Goal: Task Accomplishment & Management: Use online tool/utility

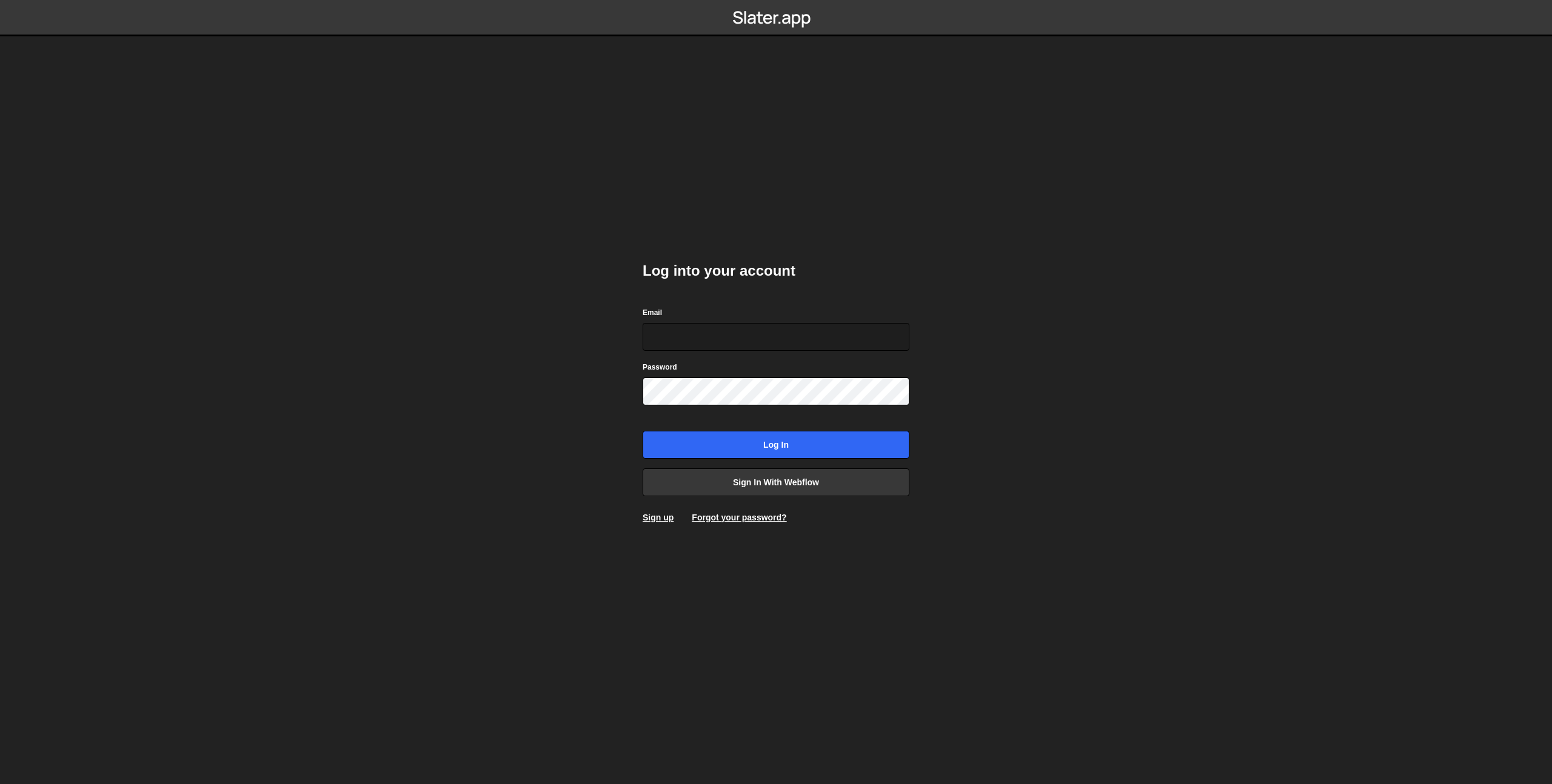
type input "theophile.menard@hotmail.com"
click at [771, 435] on input "Log in" at bounding box center [775, 444] width 266 height 28
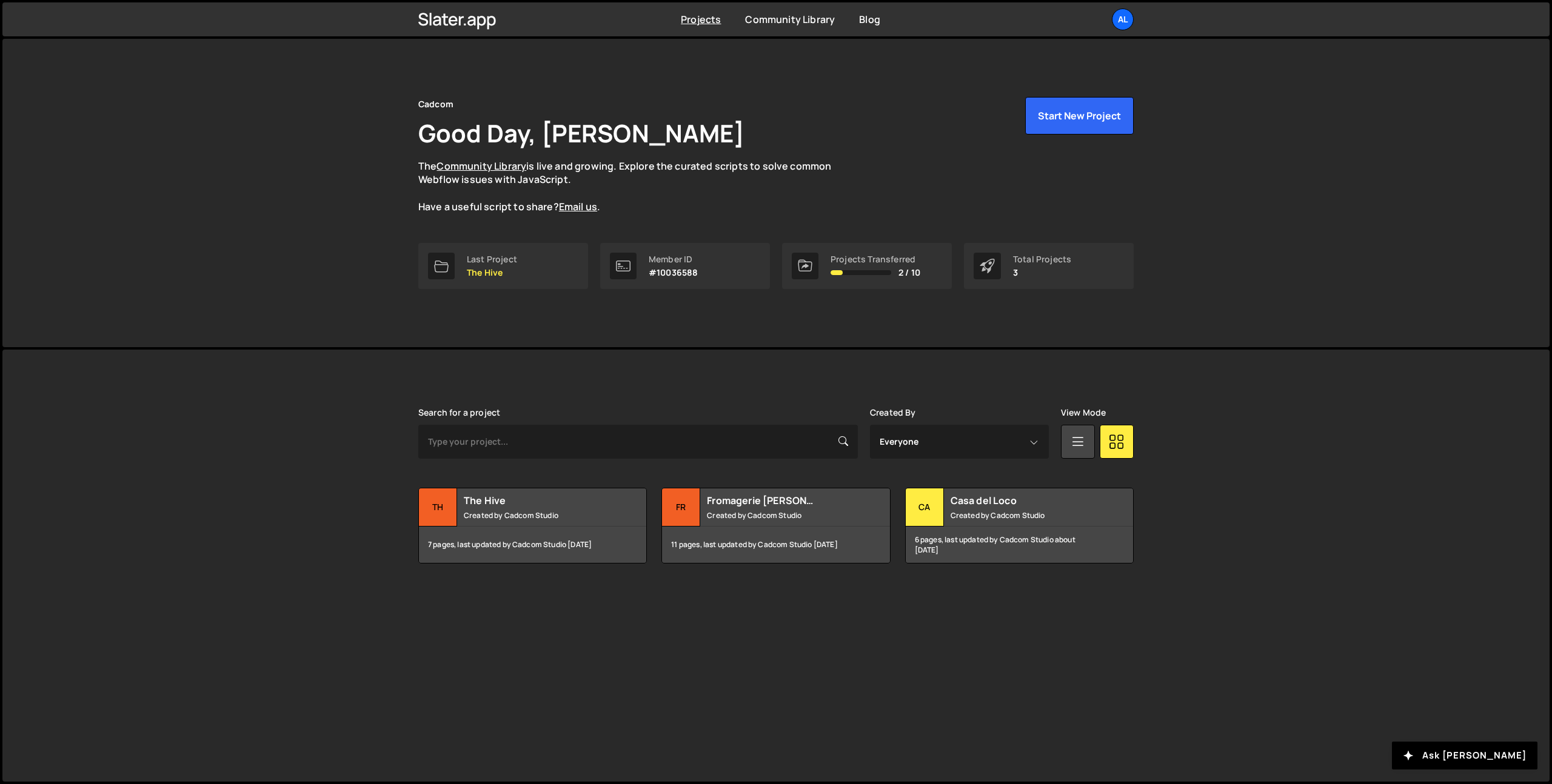
click at [1131, 12] on link "al" at bounding box center [1123, 19] width 22 height 22
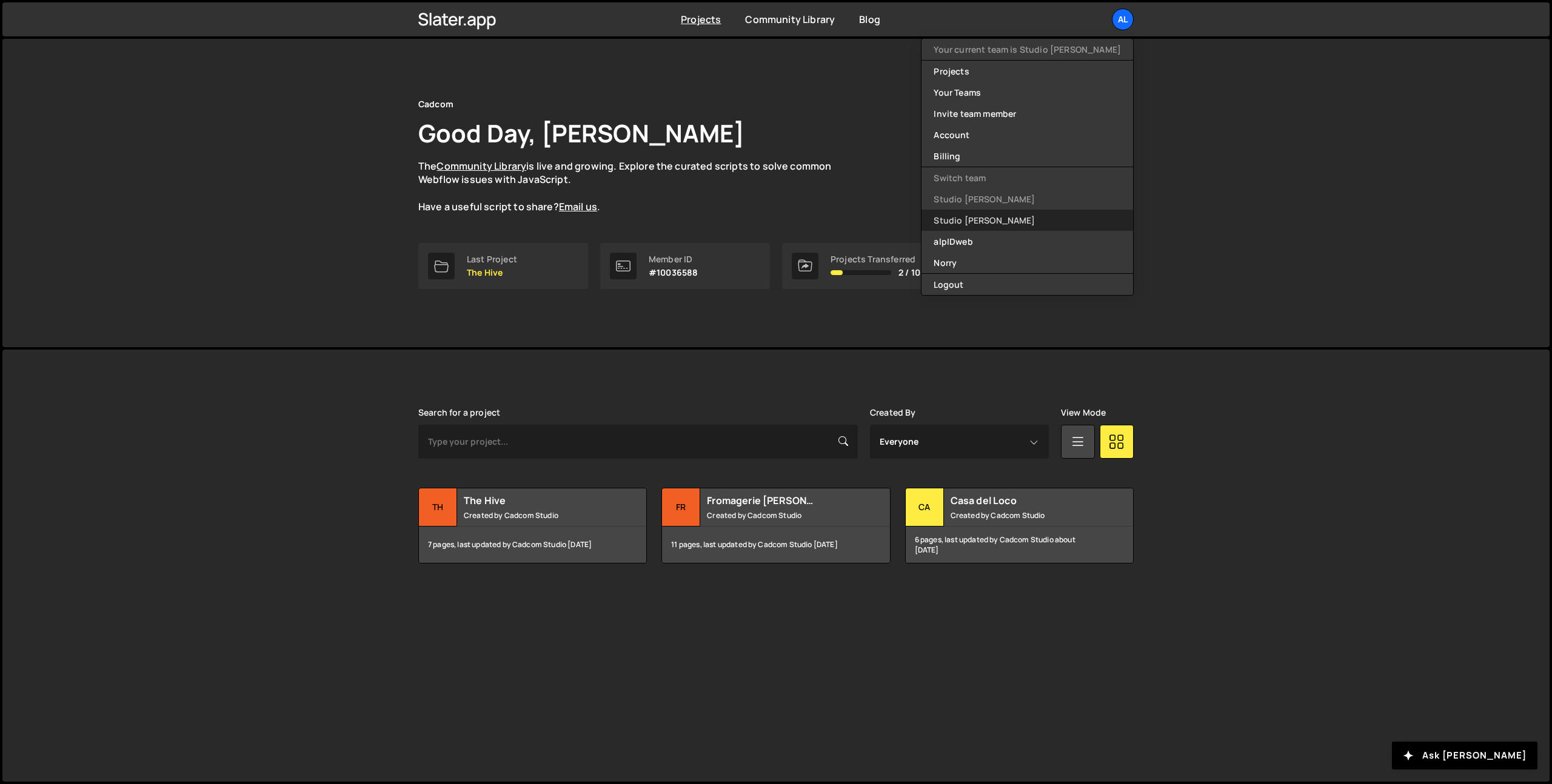
click at [1049, 225] on link "Studio [PERSON_NAME]" at bounding box center [1027, 220] width 212 height 21
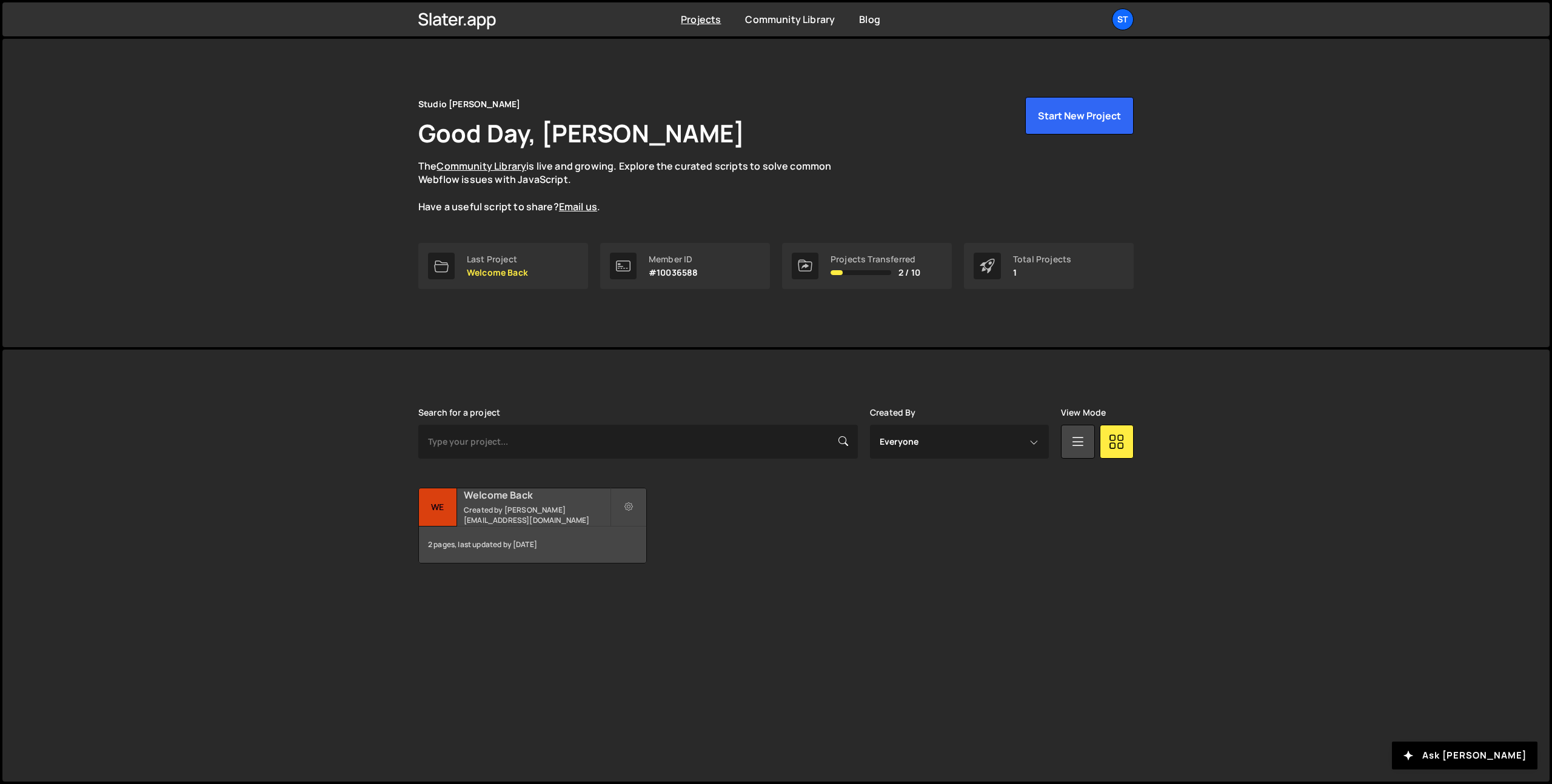
click at [540, 510] on small "Created by [PERSON_NAME][EMAIL_ADDRESS][DOMAIN_NAME]" at bounding box center [537, 515] width 146 height 21
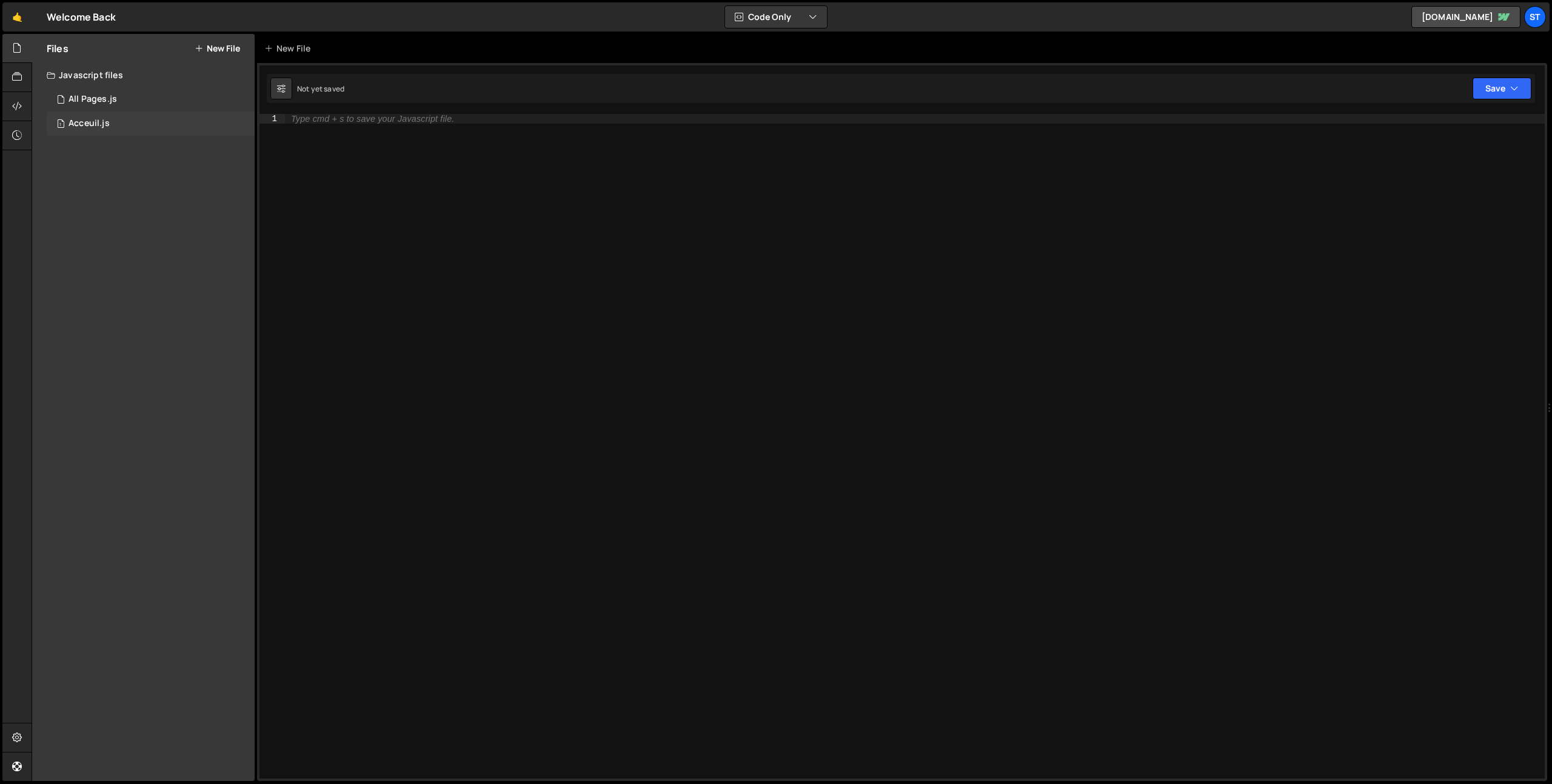
click at [109, 113] on div "1 Acceuil.js 0" at bounding box center [150, 123] width 208 height 24
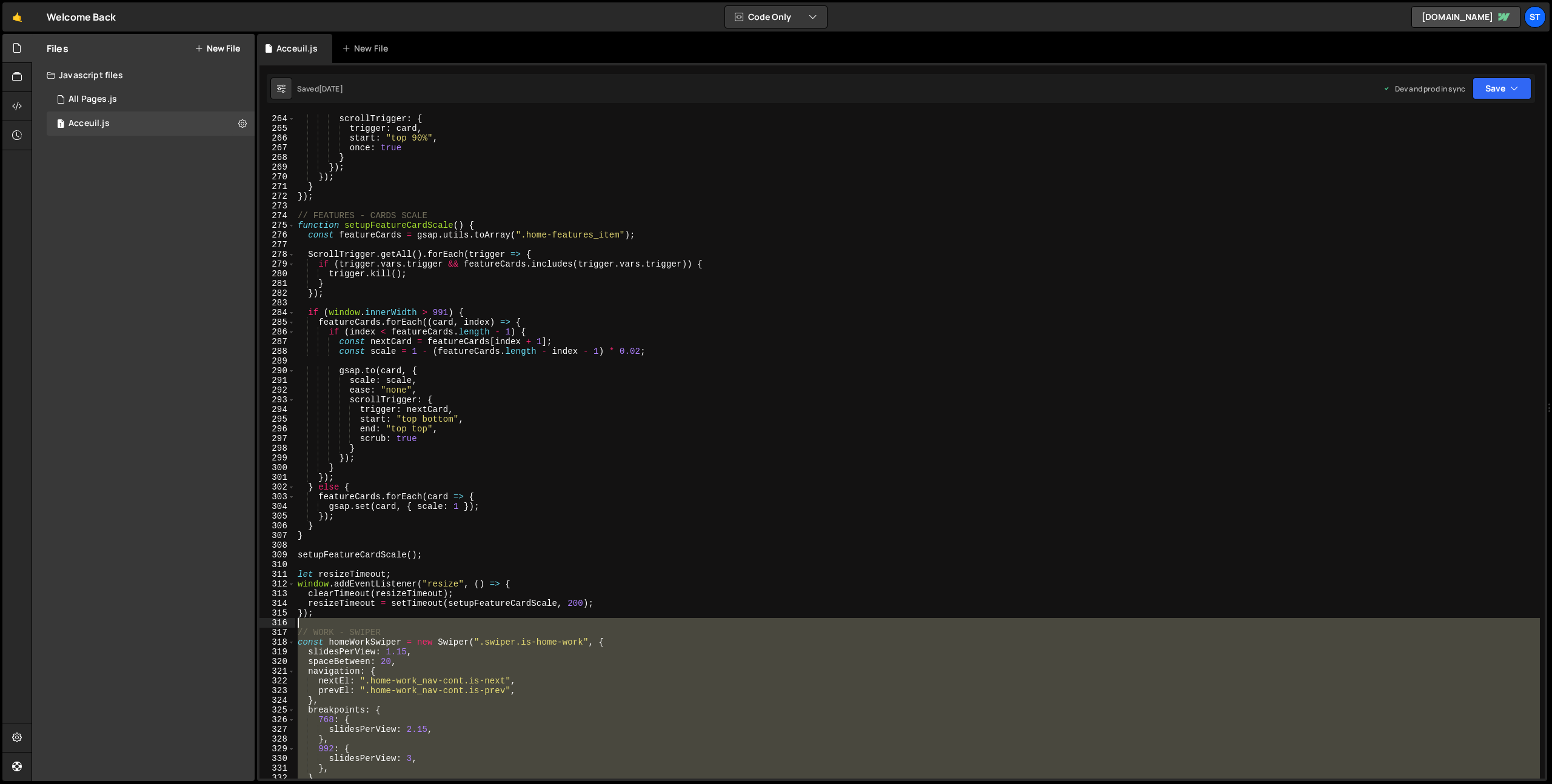
scroll to position [2577, 0]
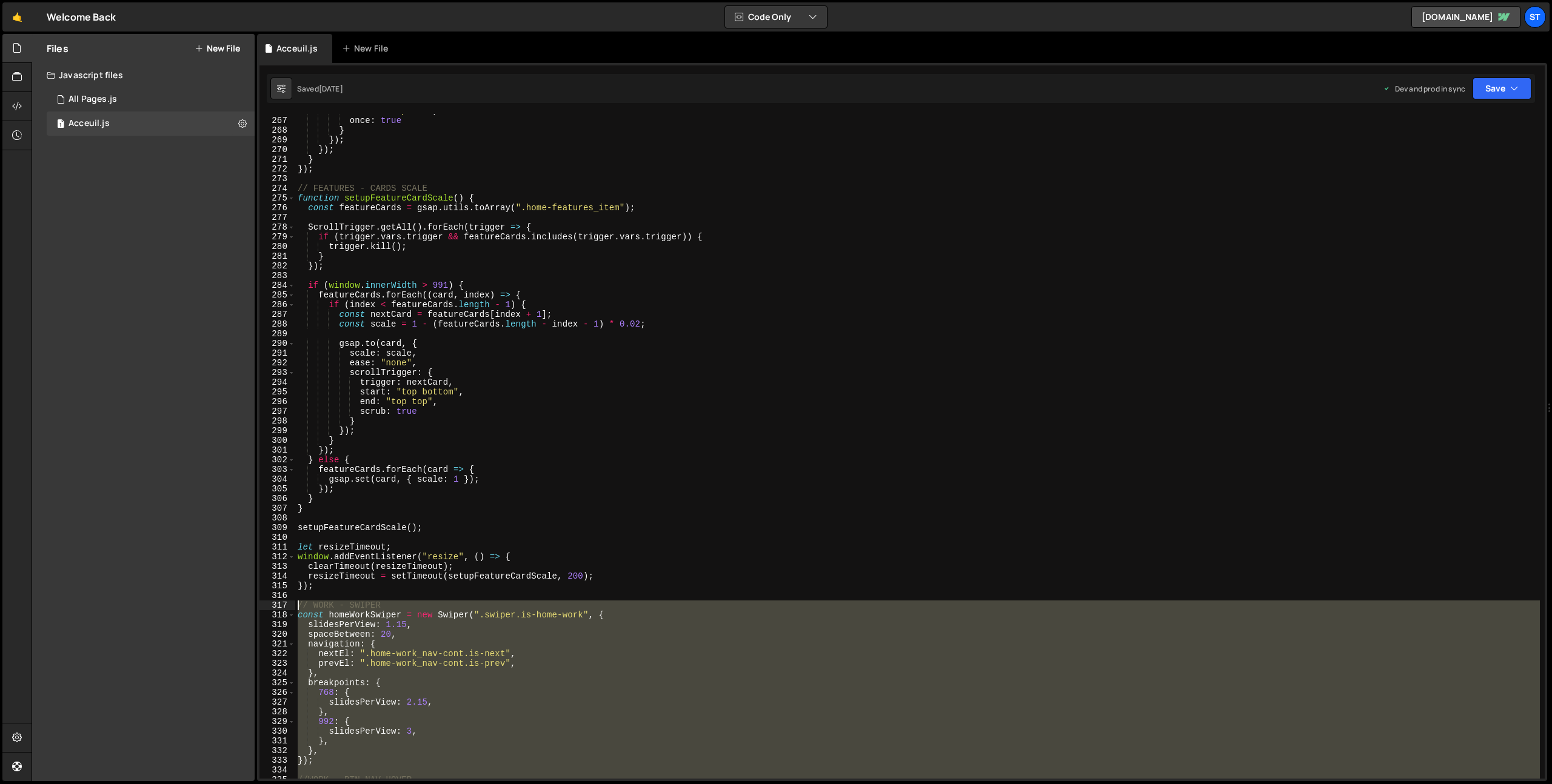
drag, startPoint x: 319, startPoint y: 573, endPoint x: 290, endPoint y: 602, distance: 41.0
click at [290, 602] on div "}); 266 267 268 269 270 271 272 273 274 275 276 277 278 279 280 281 282 283 284…" at bounding box center [902, 446] width 1285 height 664
type textarea "// WORK - SWIPER const homeWorkSwiper = new Swiper(".swiper.is-home-work", {"
click at [19, 15] on link "🤙" at bounding box center [17, 17] width 29 height 29
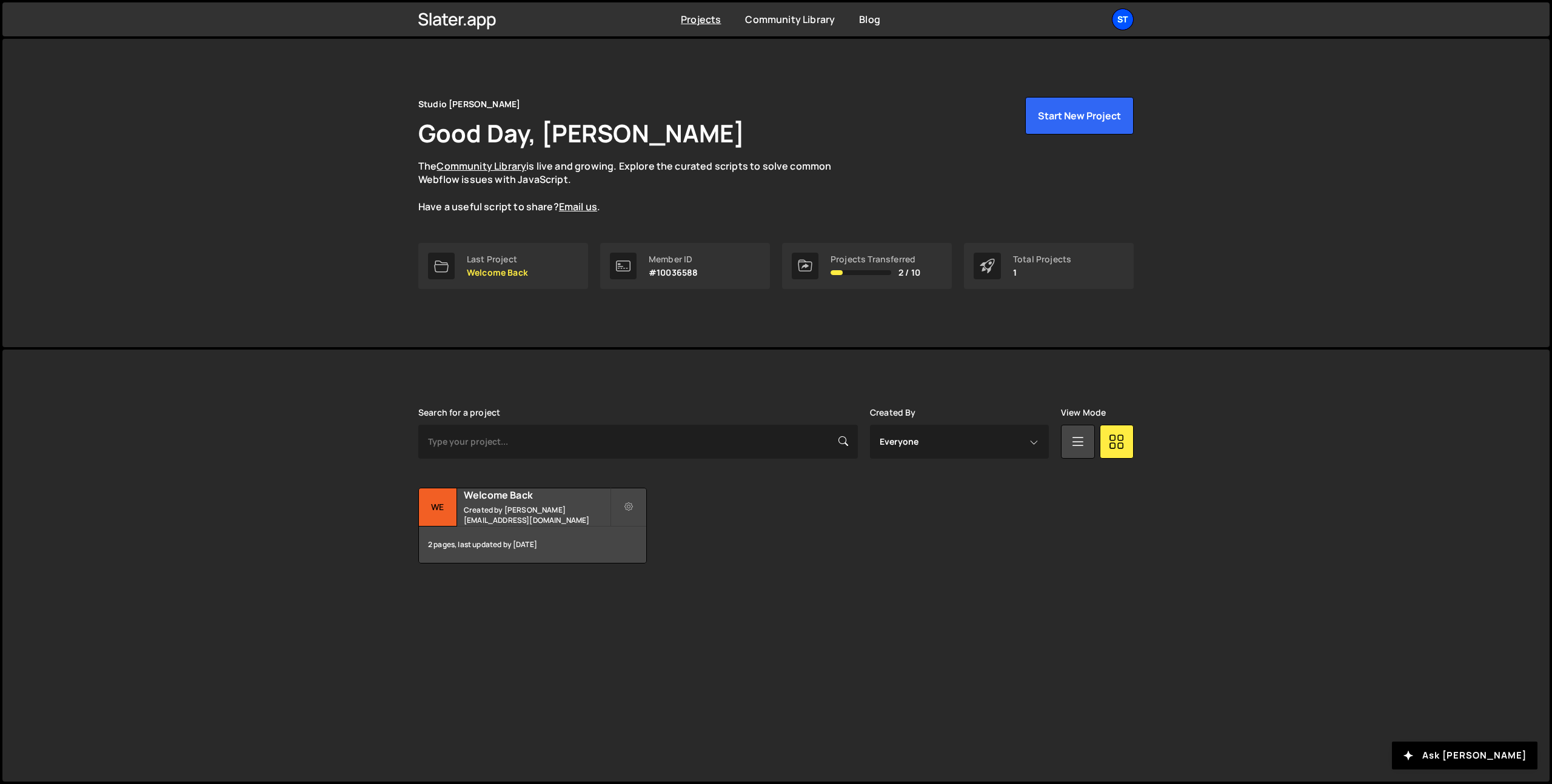
click at [1123, 20] on div "St" at bounding box center [1123, 19] width 22 height 22
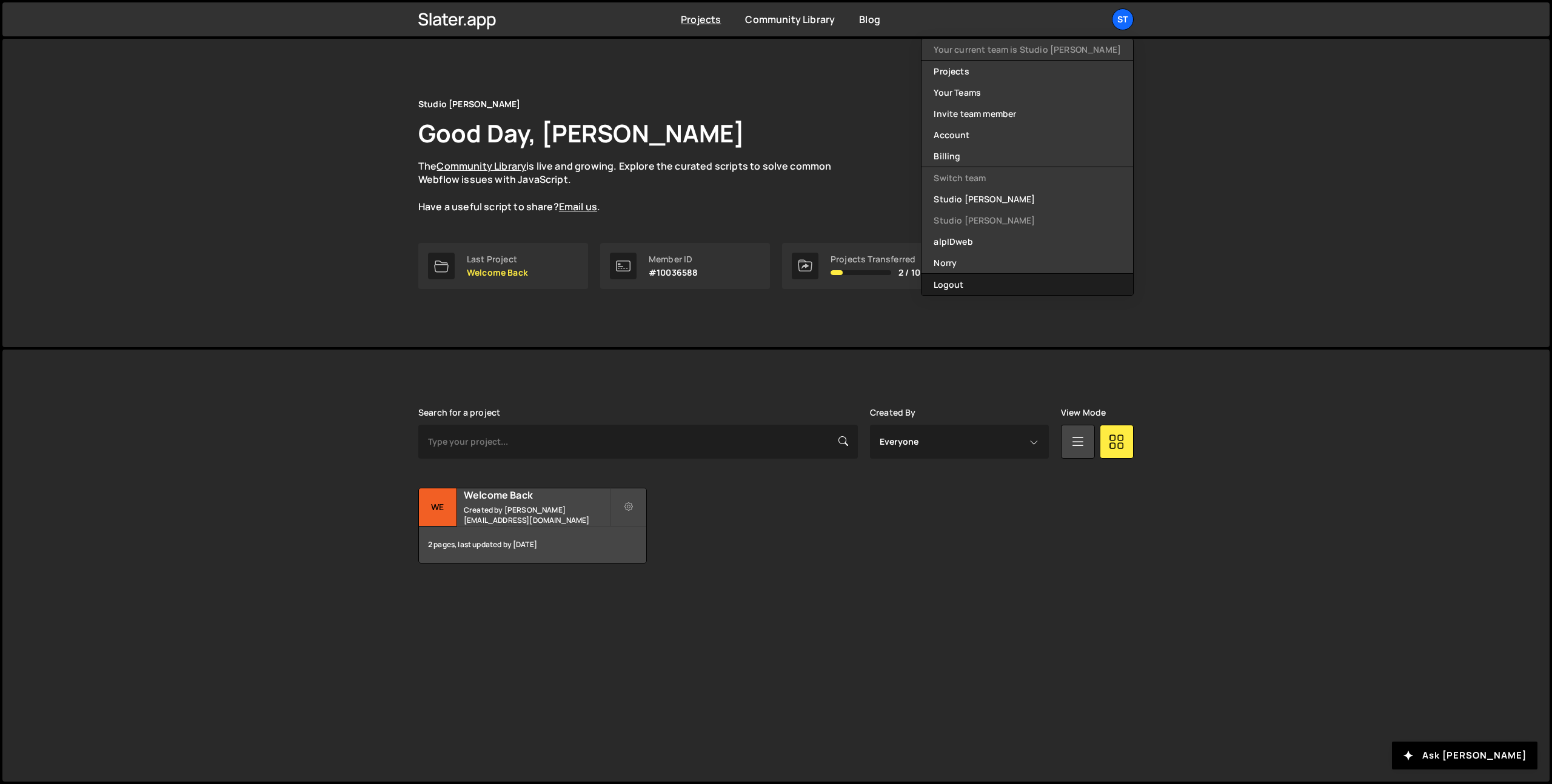
click at [1031, 284] on button "Logout" at bounding box center [1027, 284] width 212 height 21
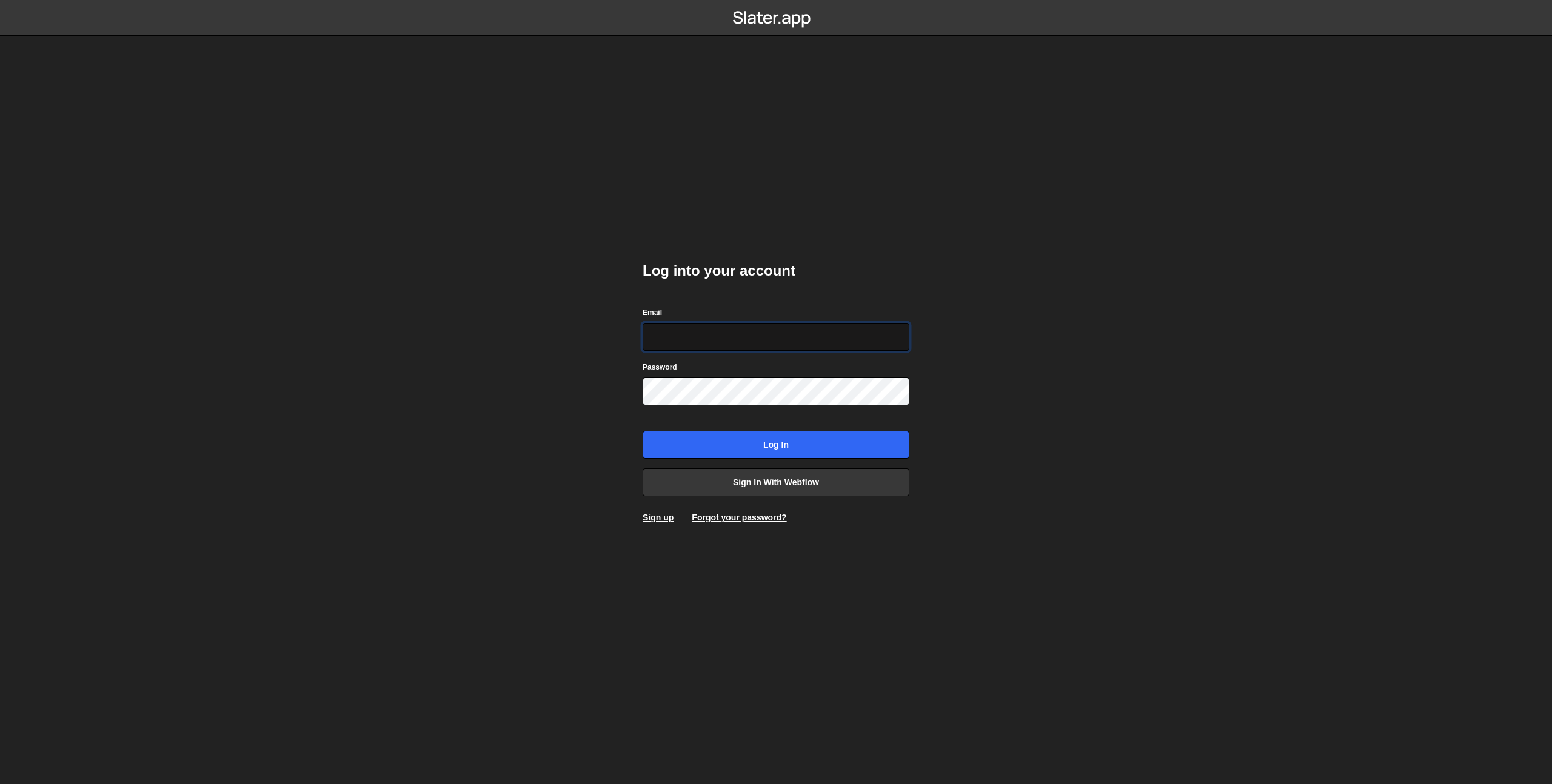
type input "prod-web@cadcom.fr"
click at [761, 448] on input "Log in" at bounding box center [775, 444] width 266 height 28
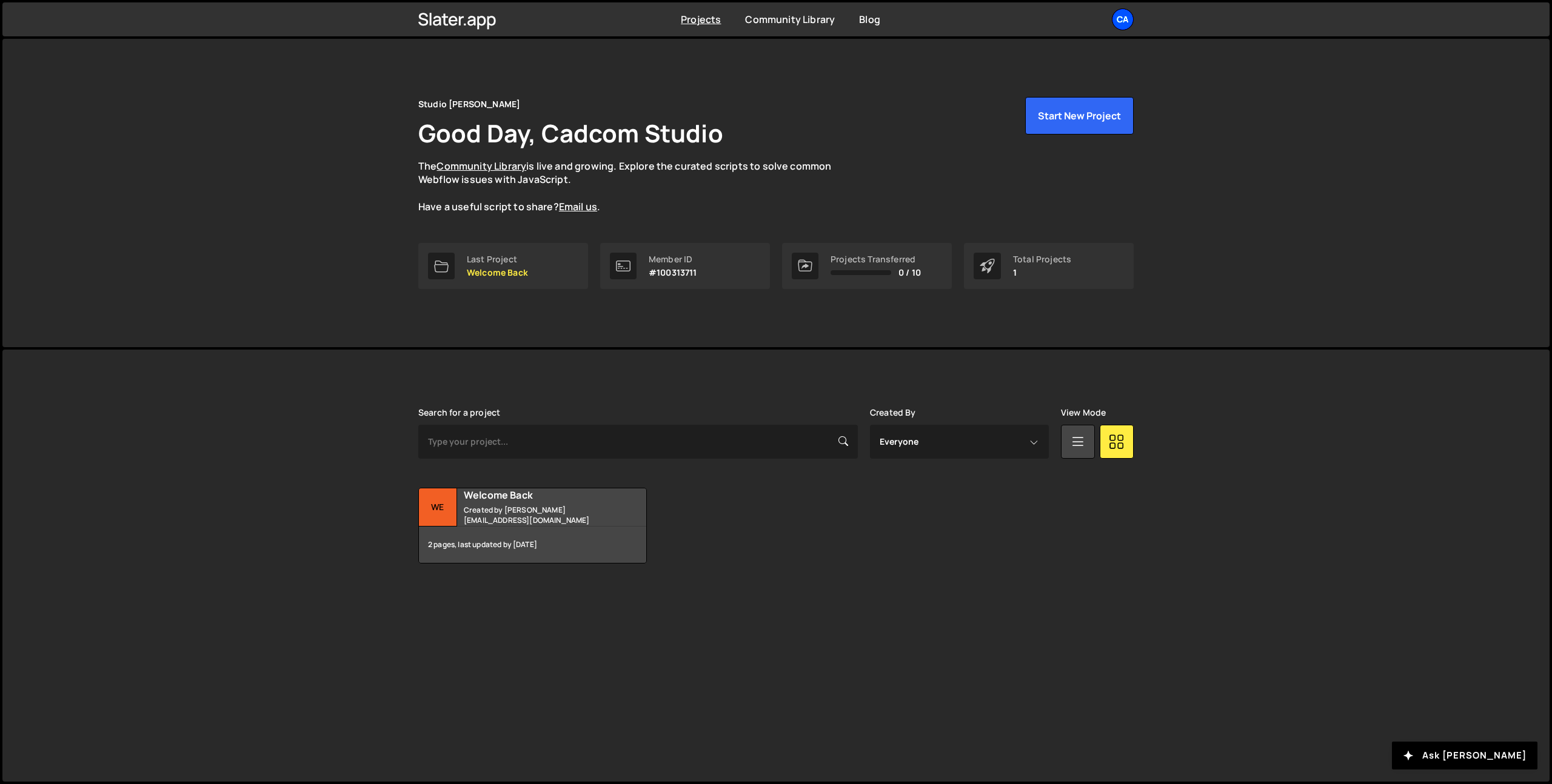
click at [1126, 15] on div "Ca" at bounding box center [1123, 19] width 22 height 22
click at [1033, 157] on button "Logout" at bounding box center [1058, 155] width 151 height 21
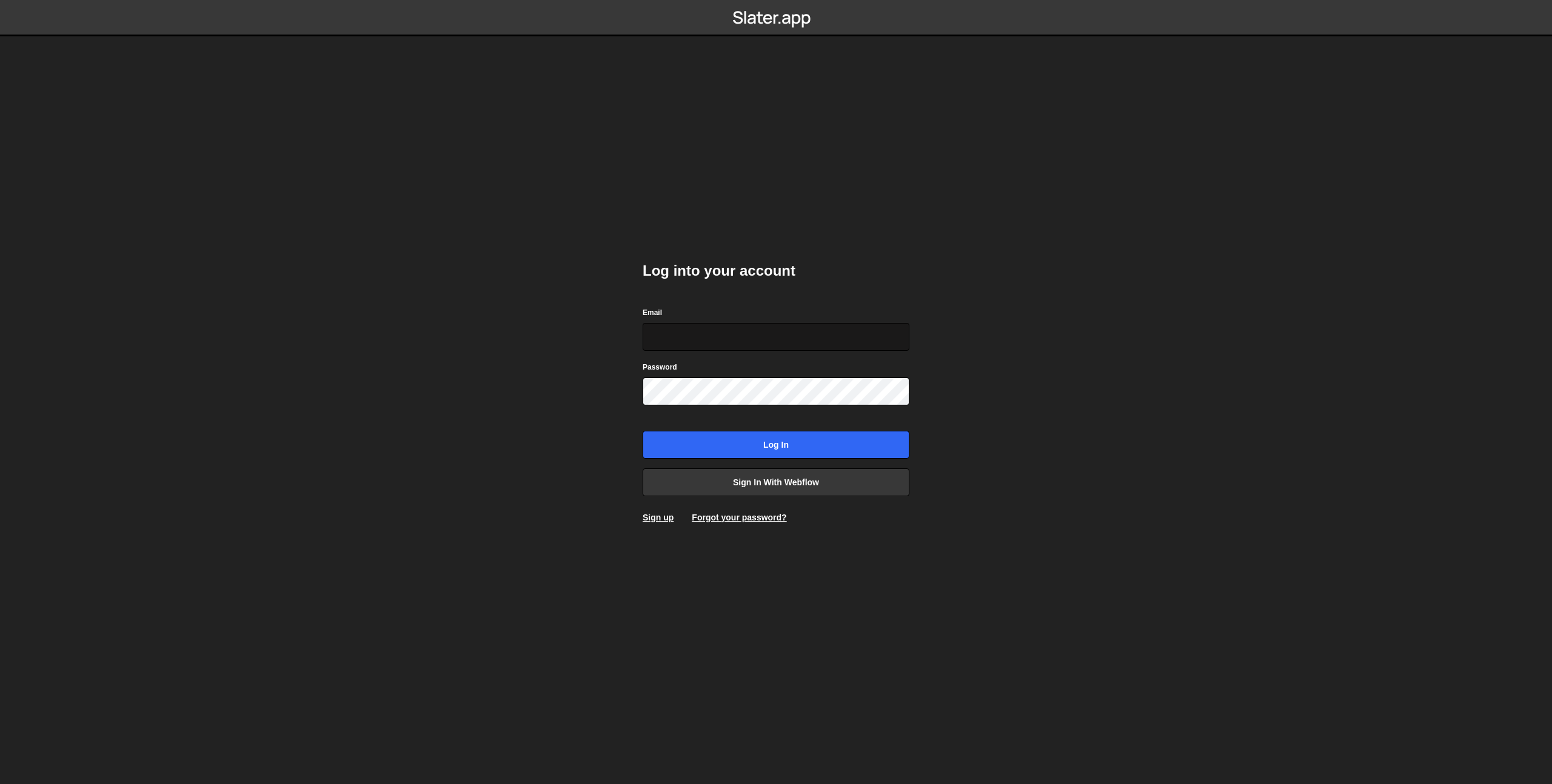
type input "[EMAIL_ADDRESS][DOMAIN_NAME]"
click at [743, 438] on input "Log in" at bounding box center [775, 444] width 266 height 28
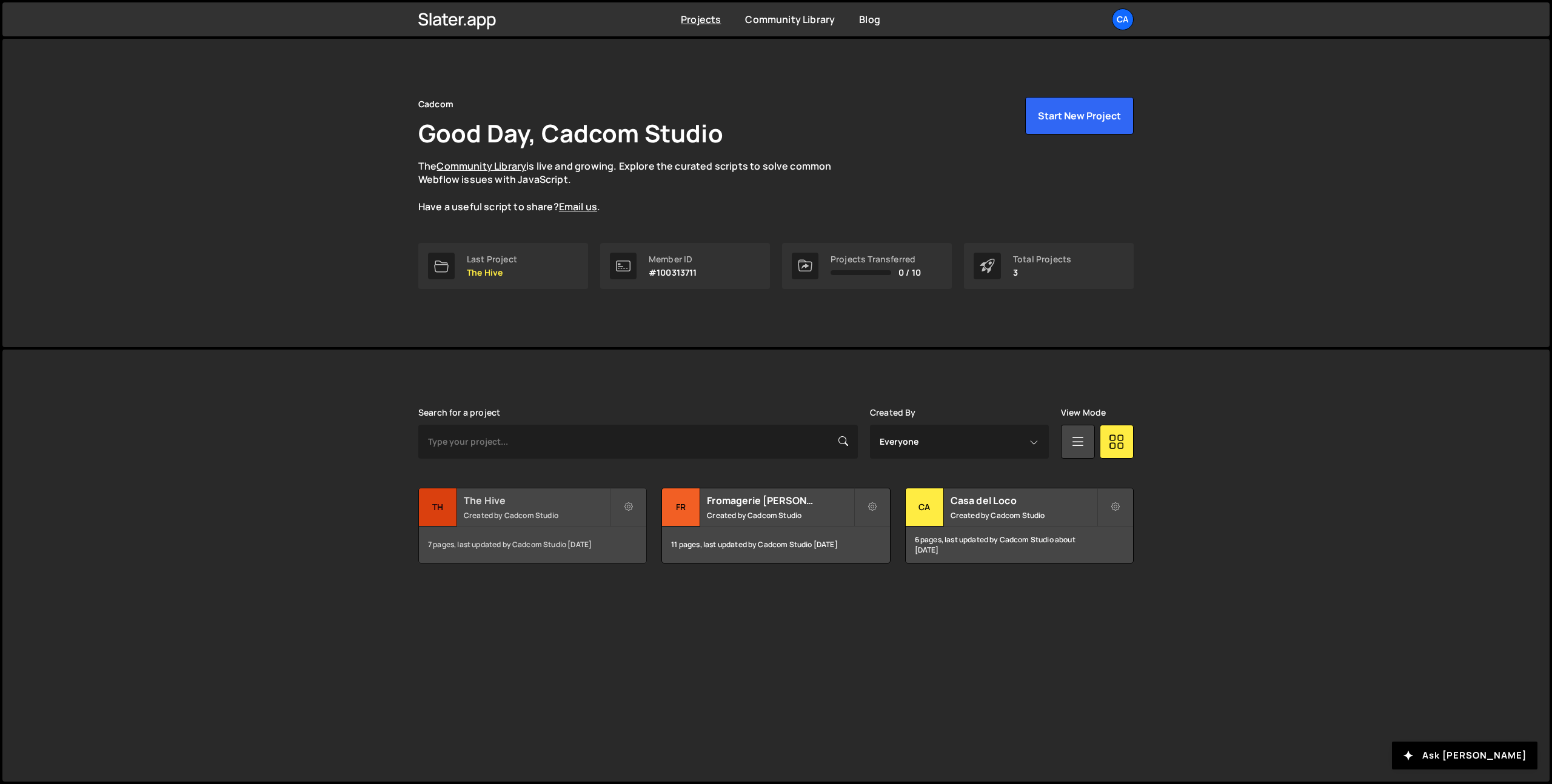
click at [532, 519] on small "Created by Cadcom Studio" at bounding box center [537, 515] width 146 height 10
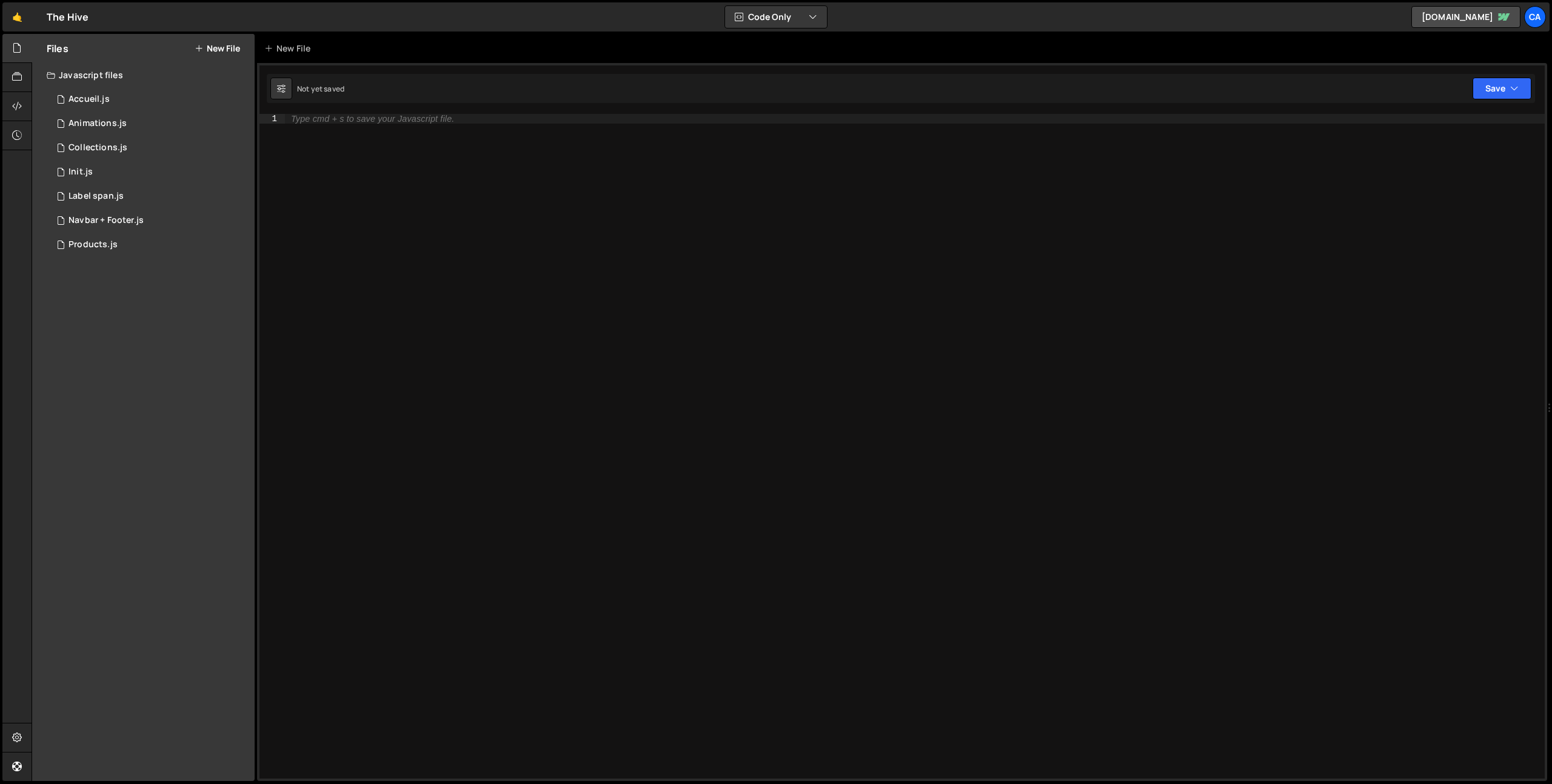
click at [201, 46] on icon at bounding box center [198, 49] width 8 height 10
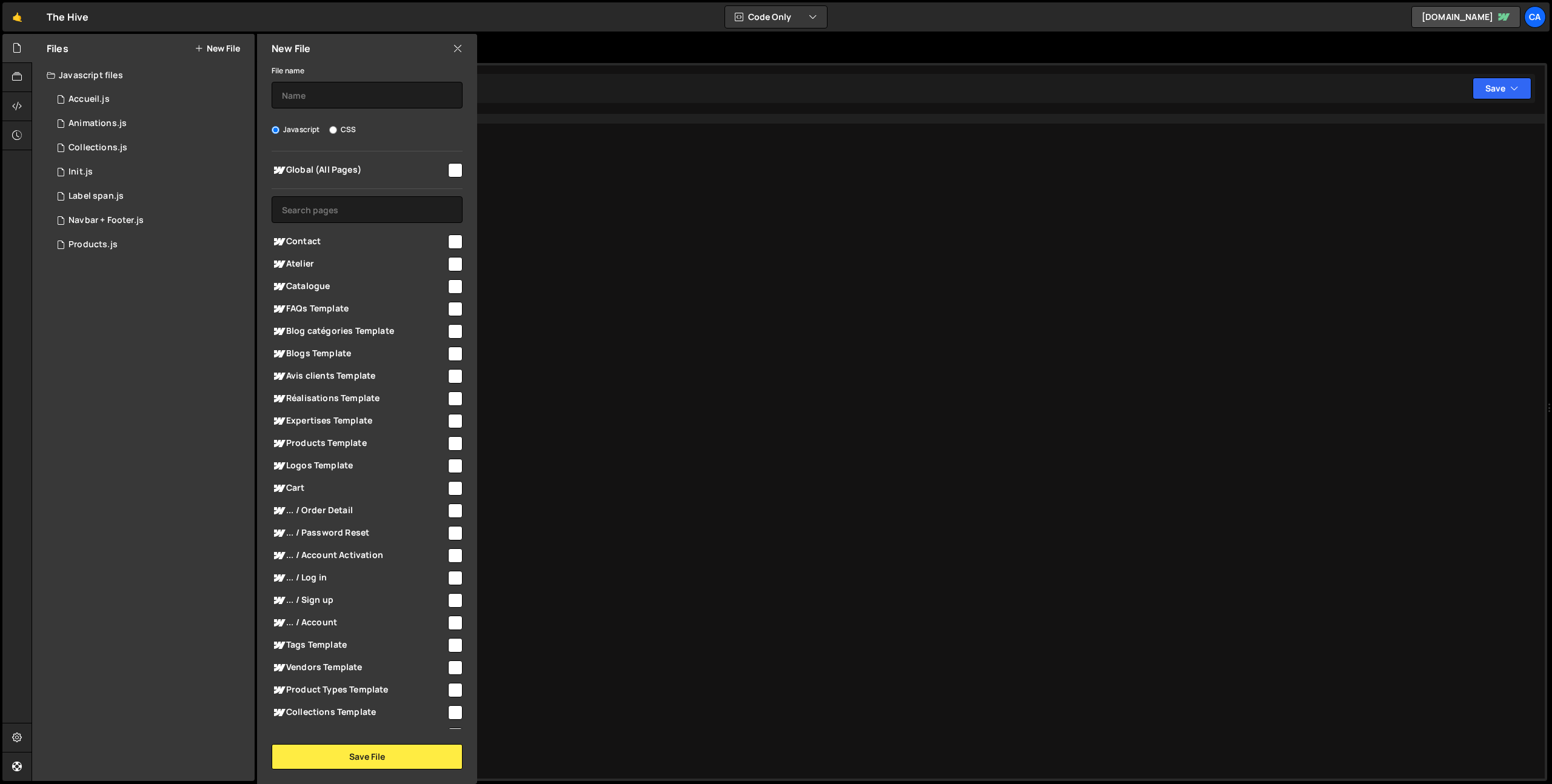
click at [448, 263] on input "checkbox" at bounding box center [455, 264] width 15 height 15
checkbox input "true"
click at [337, 92] on input "text" at bounding box center [367, 95] width 191 height 27
type input "Atelier"
click at [386, 751] on button "Save File" at bounding box center [367, 756] width 191 height 25
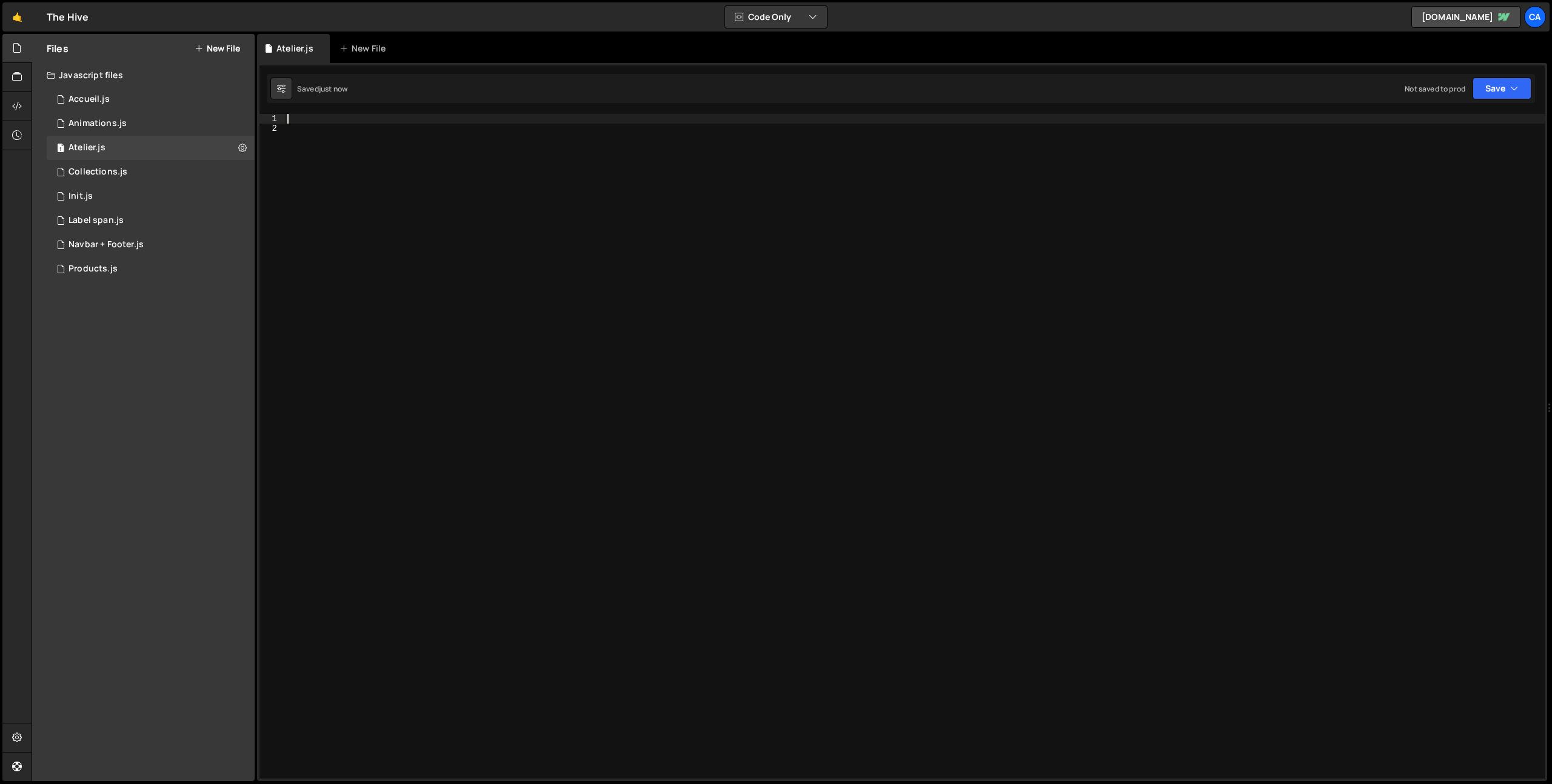
click at [347, 120] on div at bounding box center [914, 456] width 1259 height 684
paste textarea "});"
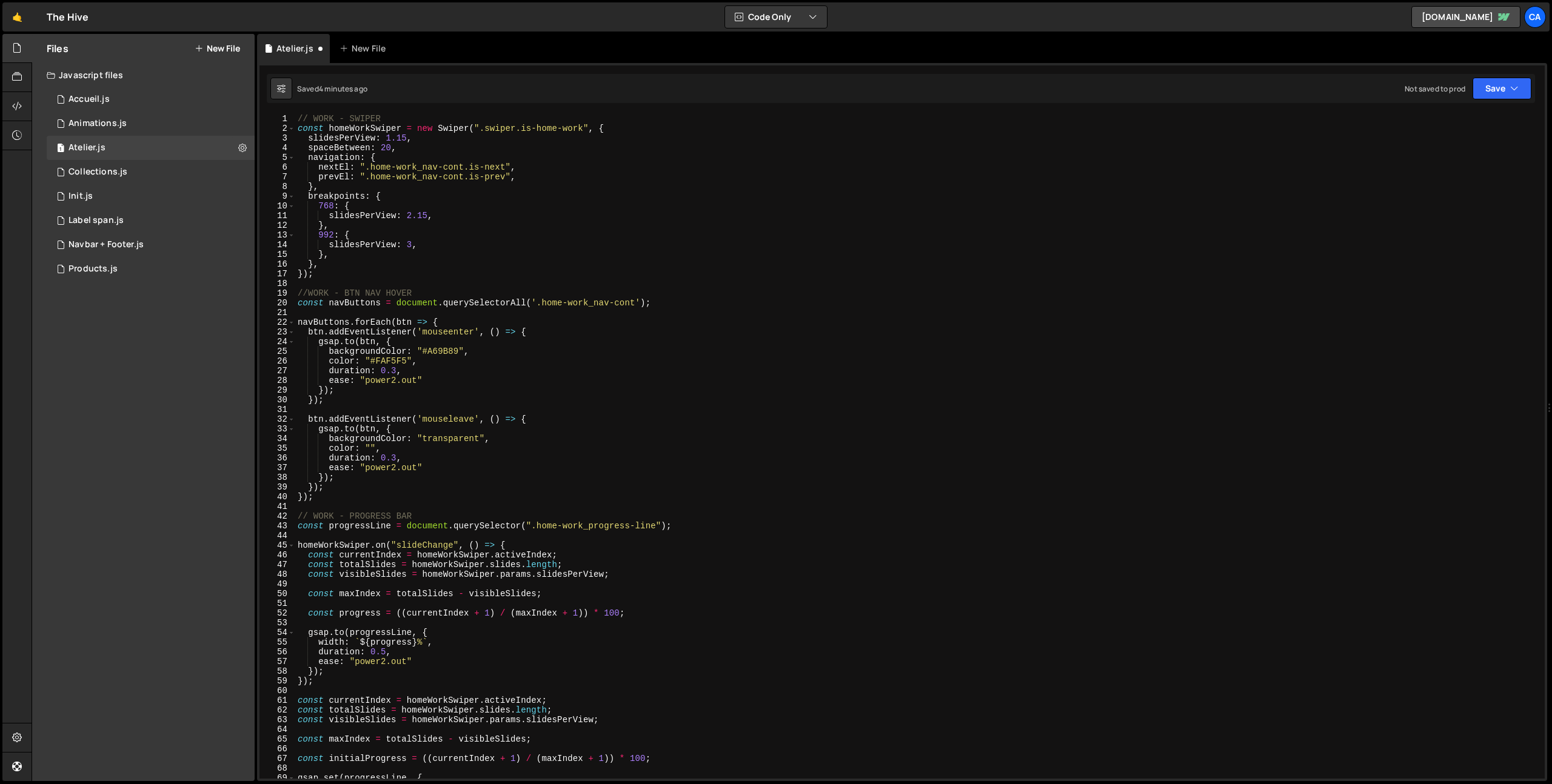
click at [524, 323] on div "// WORK - SWIPER const homeWorkSwiper = new Swiper ( ".swiper.is-home-work" , {…" at bounding box center [917, 456] width 1245 height 684
type textarea "});"
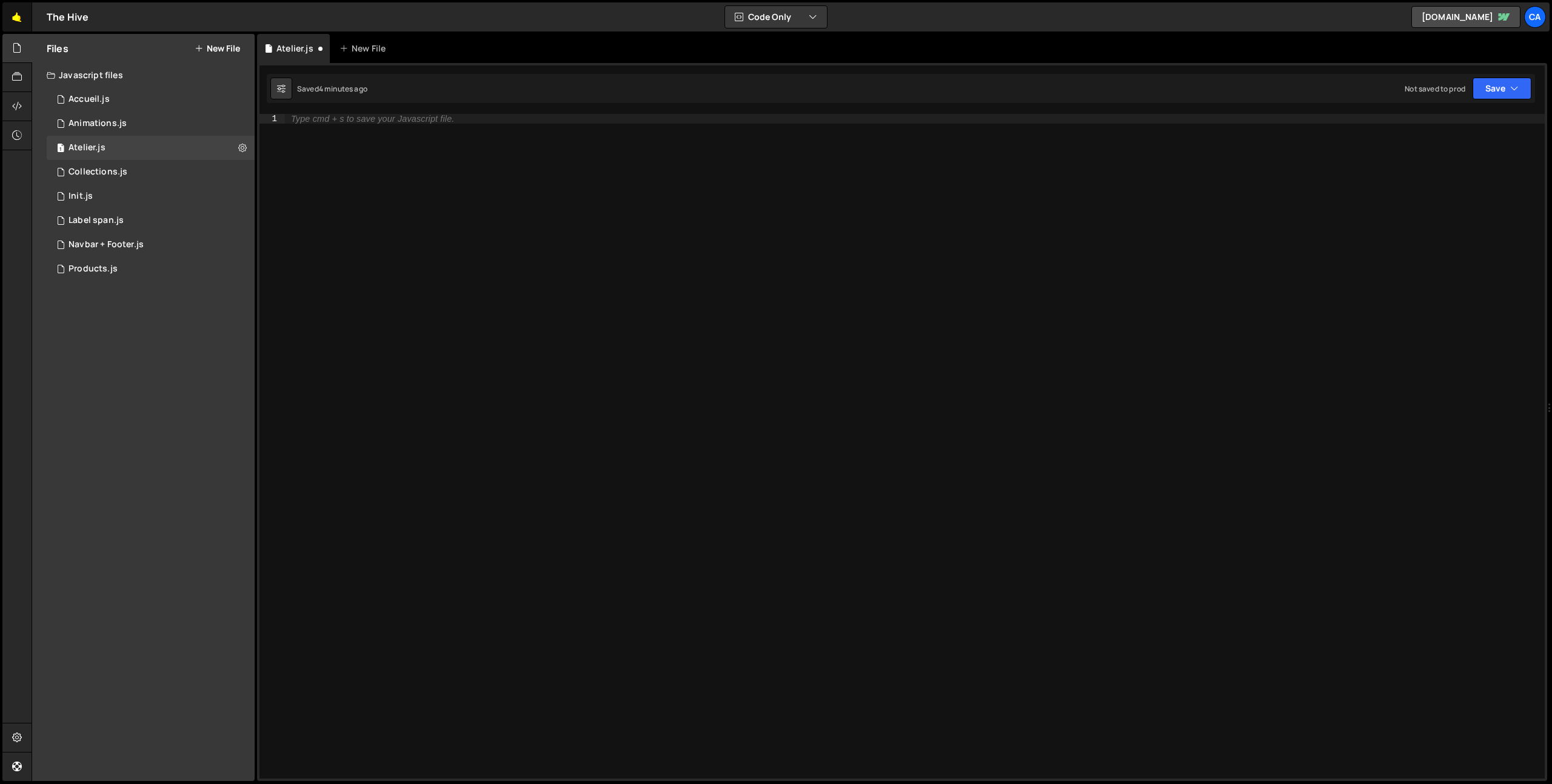
click at [16, 12] on link "🤙" at bounding box center [17, 17] width 29 height 29
click at [1513, 89] on icon "button" at bounding box center [1514, 89] width 8 height 12
click at [1457, 168] on div "Not saved to prod" at bounding box center [1460, 171] width 126 height 15
click at [15, 17] on link "🤙" at bounding box center [17, 17] width 29 height 29
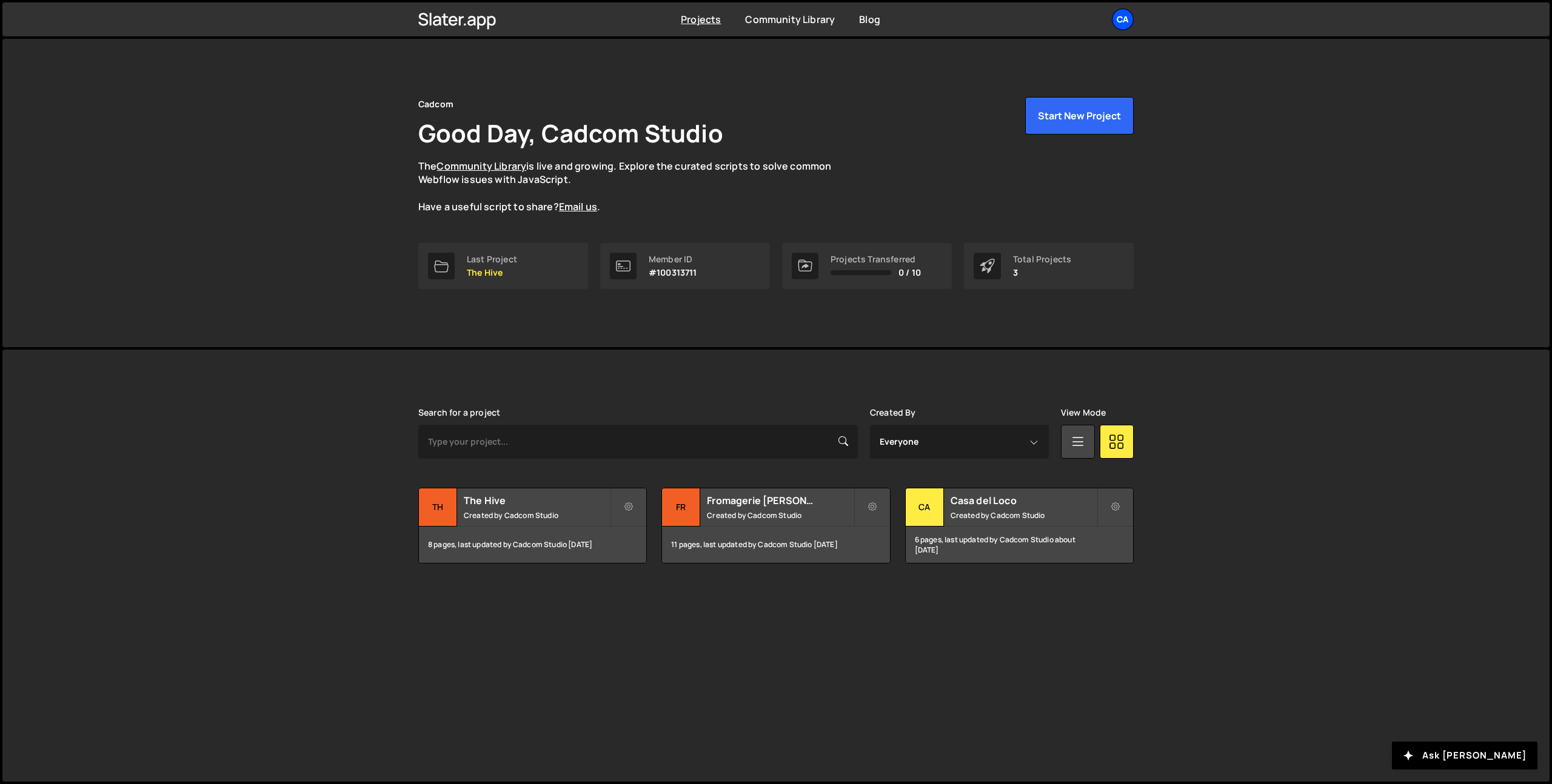
click at [1112, 21] on div "Ca" at bounding box center [1123, 19] width 22 height 22
click at [1028, 154] on button "Logout" at bounding box center [1058, 155] width 151 height 21
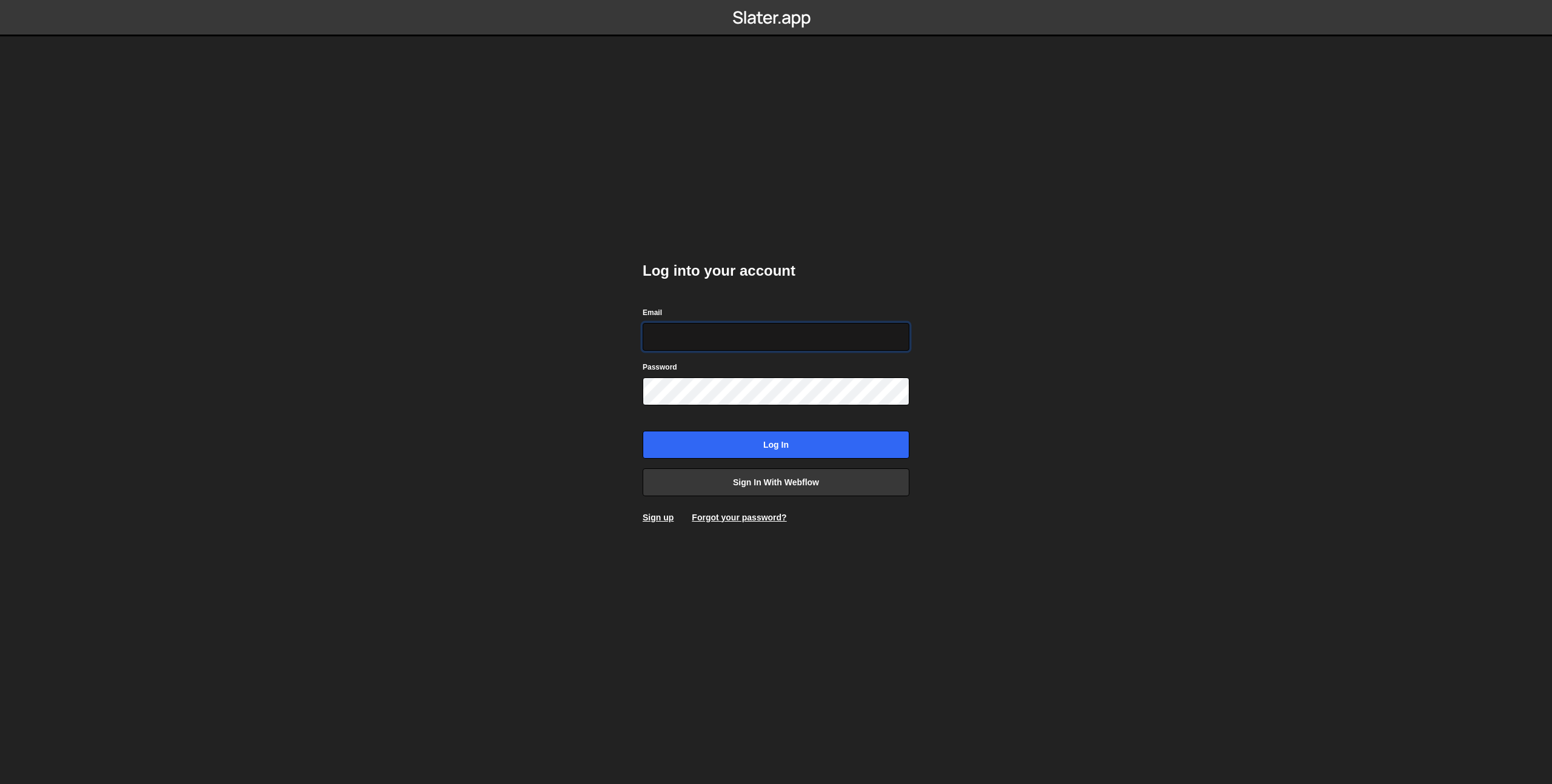
type input "[EMAIL_ADDRESS][PERSON_NAME][DOMAIN_NAME]"
click at [794, 447] on input "Log in" at bounding box center [775, 444] width 266 height 28
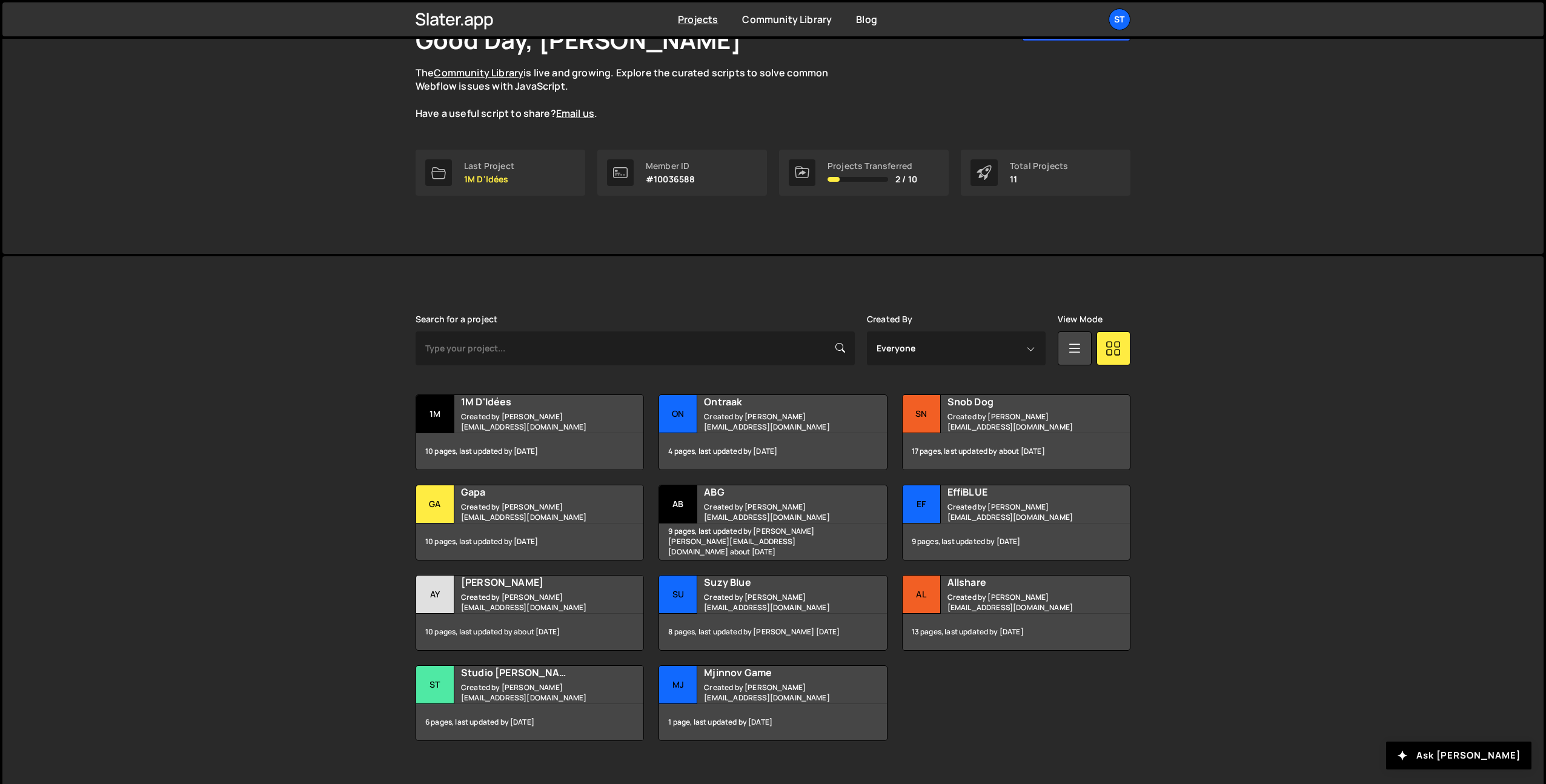
scroll to position [111, 0]
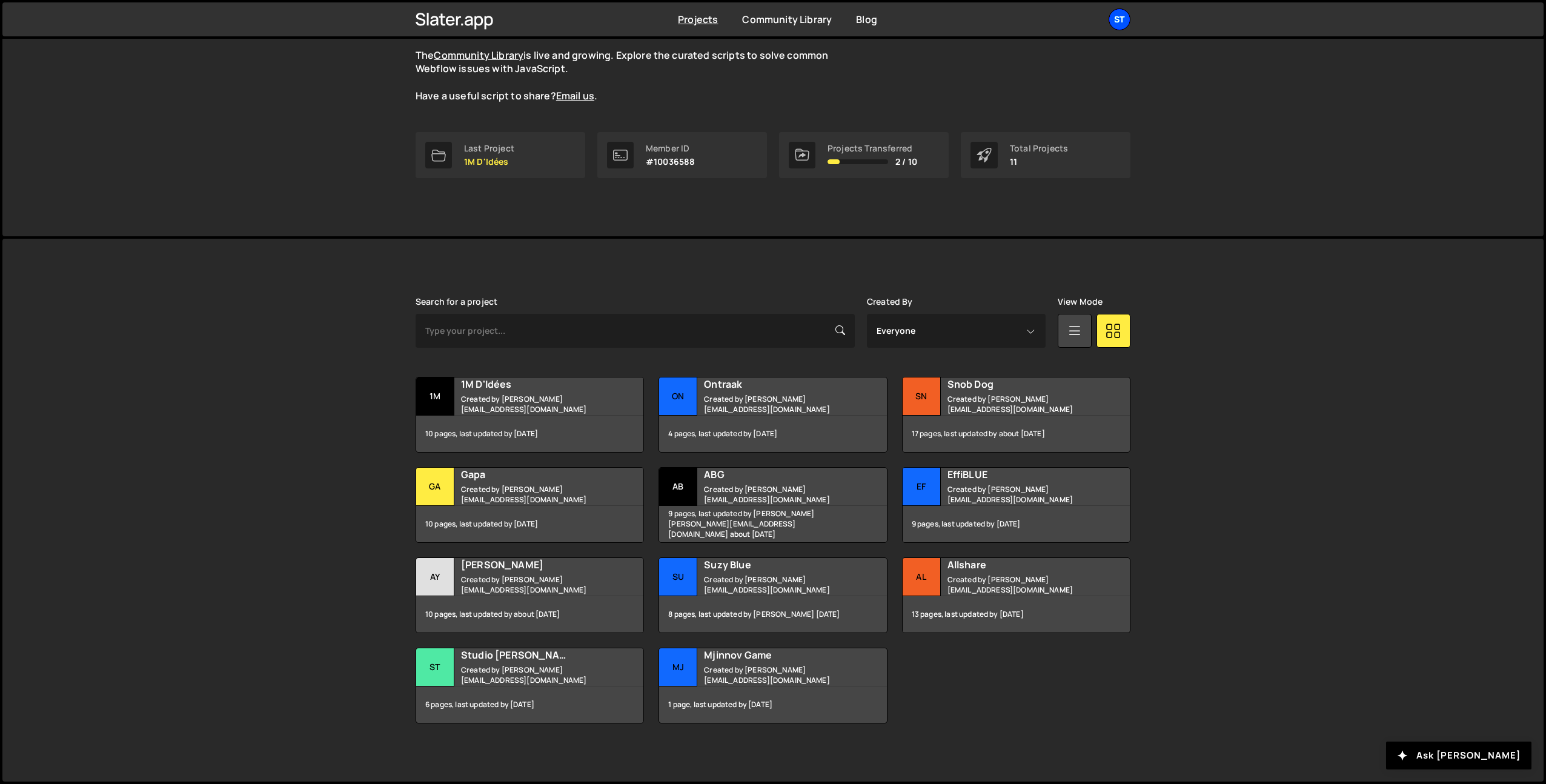
click at [1123, 22] on div "St" at bounding box center [1120, 19] width 22 height 22
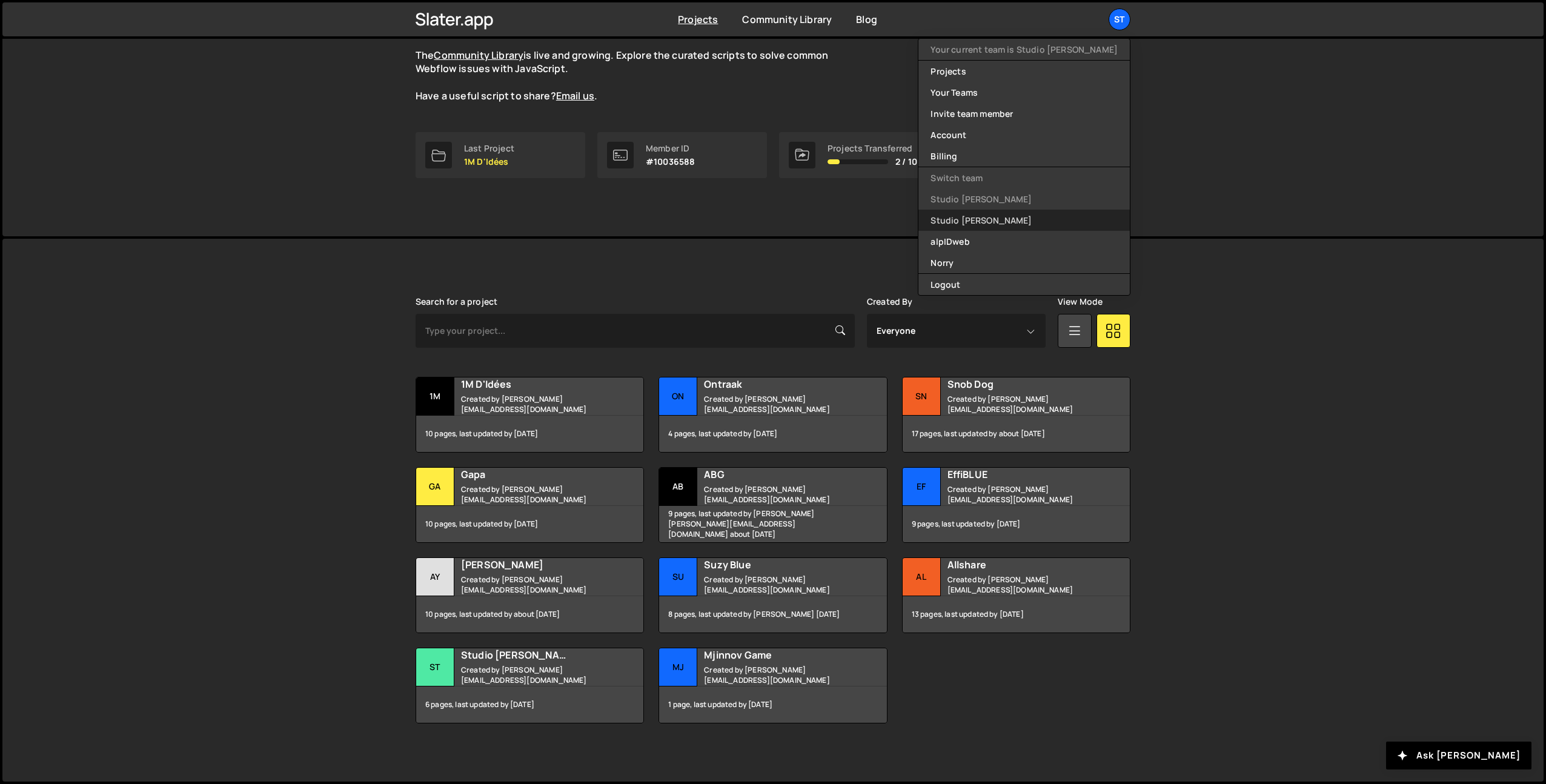
click at [1054, 222] on link "Studio [PERSON_NAME]" at bounding box center [1024, 220] width 211 height 21
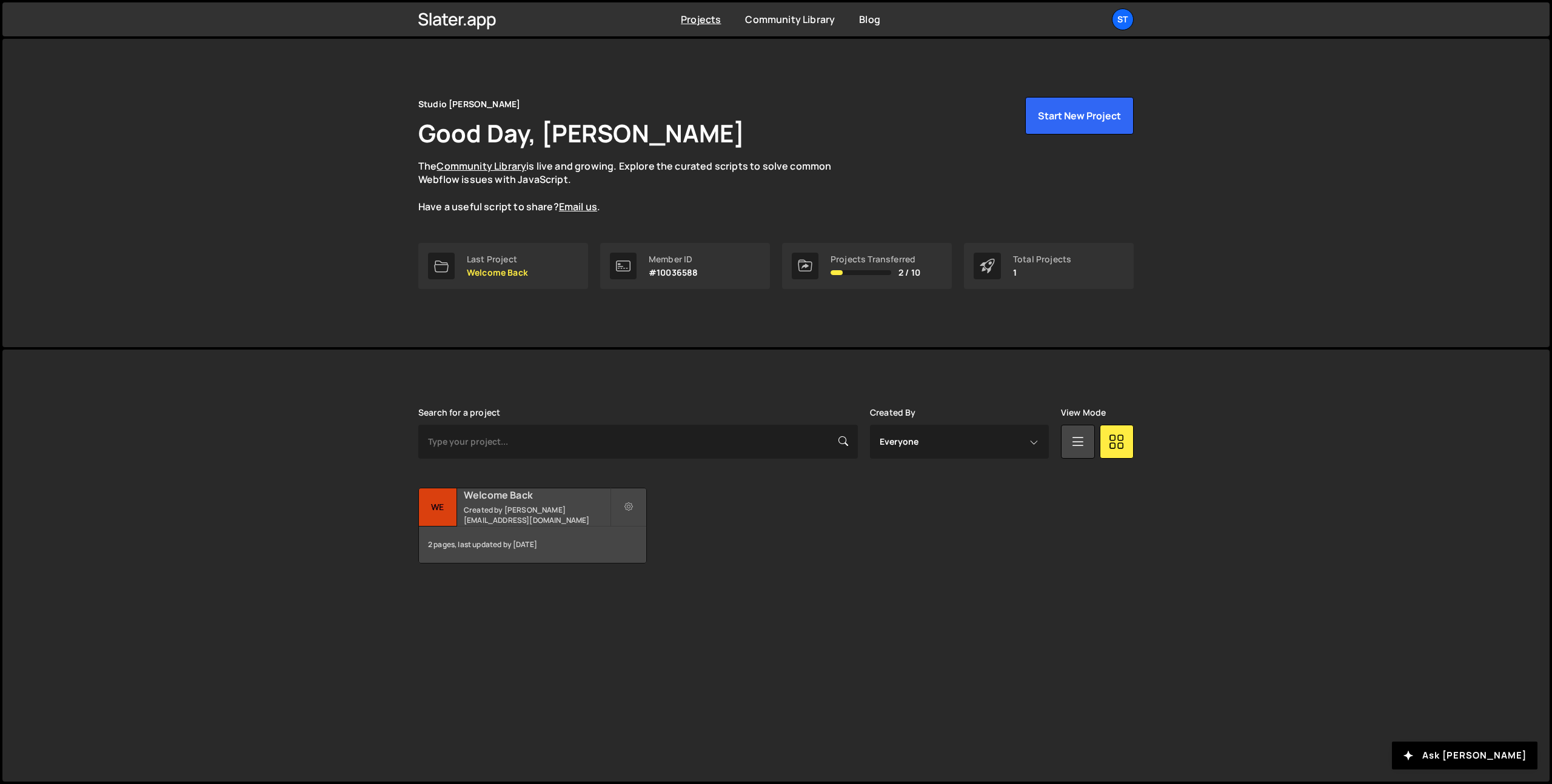
click at [501, 498] on h2 "Welcome Back" at bounding box center [537, 495] width 146 height 13
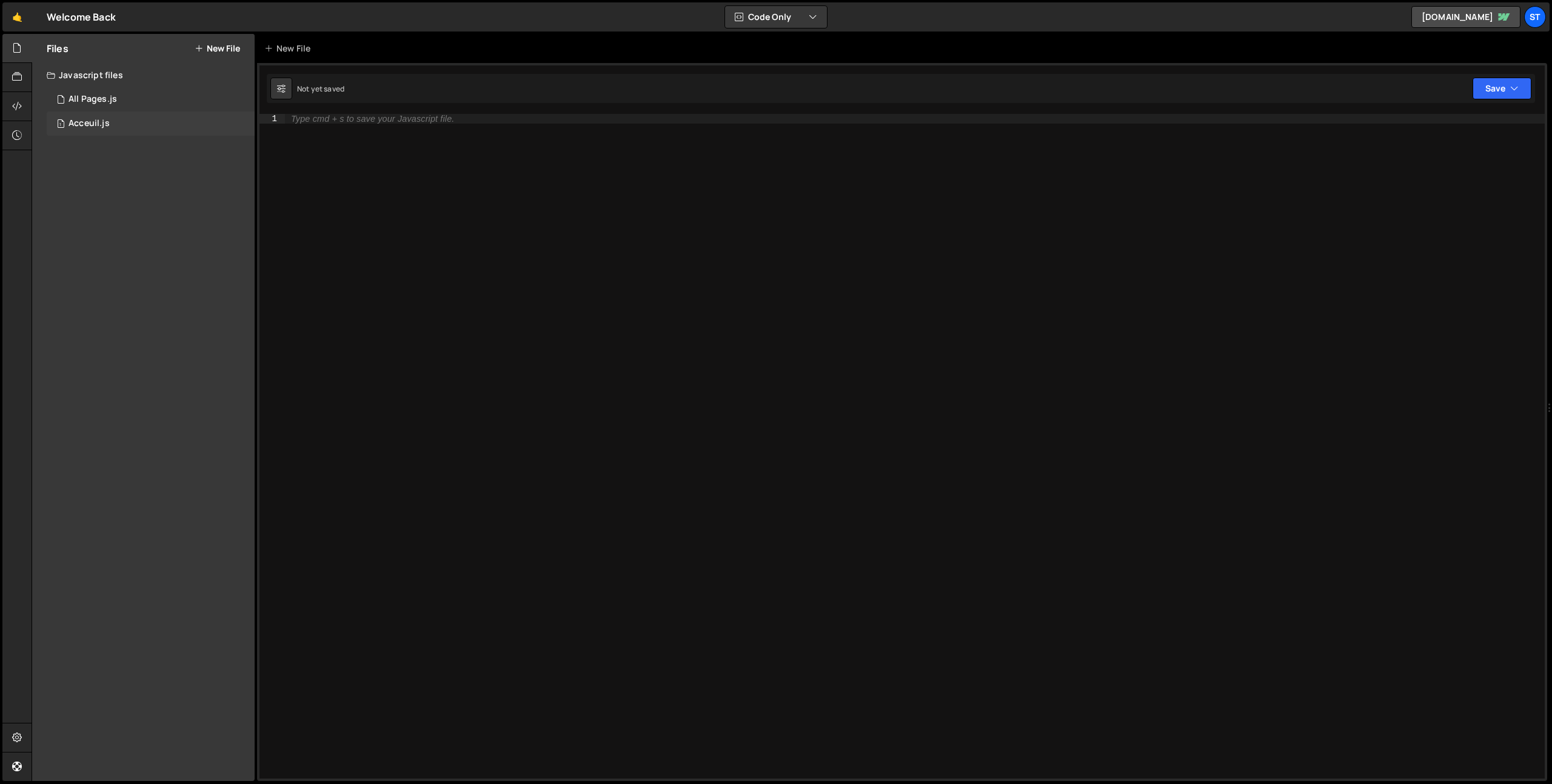
click at [106, 117] on div "1 Acceuil.js 0" at bounding box center [150, 123] width 208 height 24
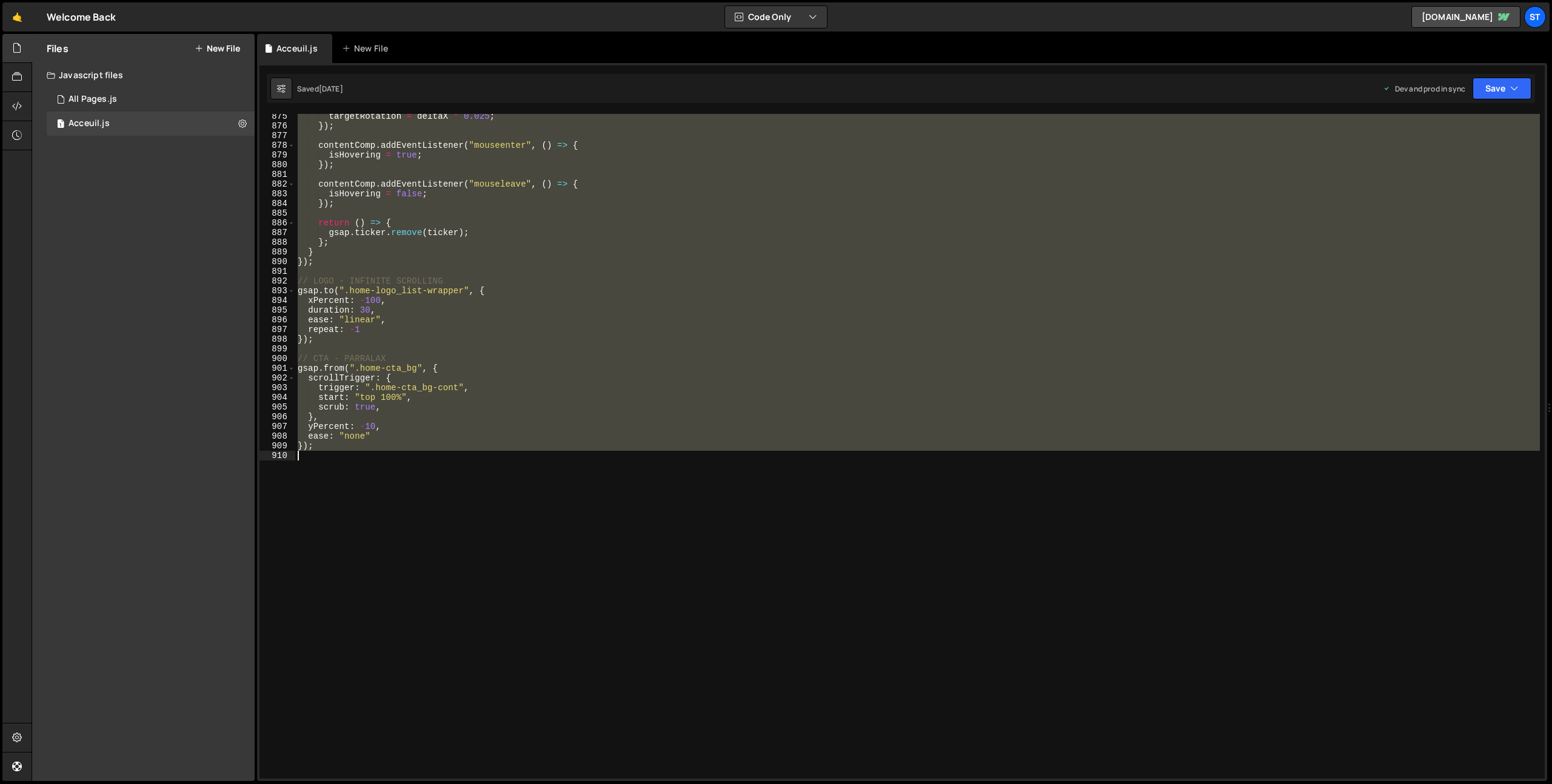
scroll to position [8366, 0]
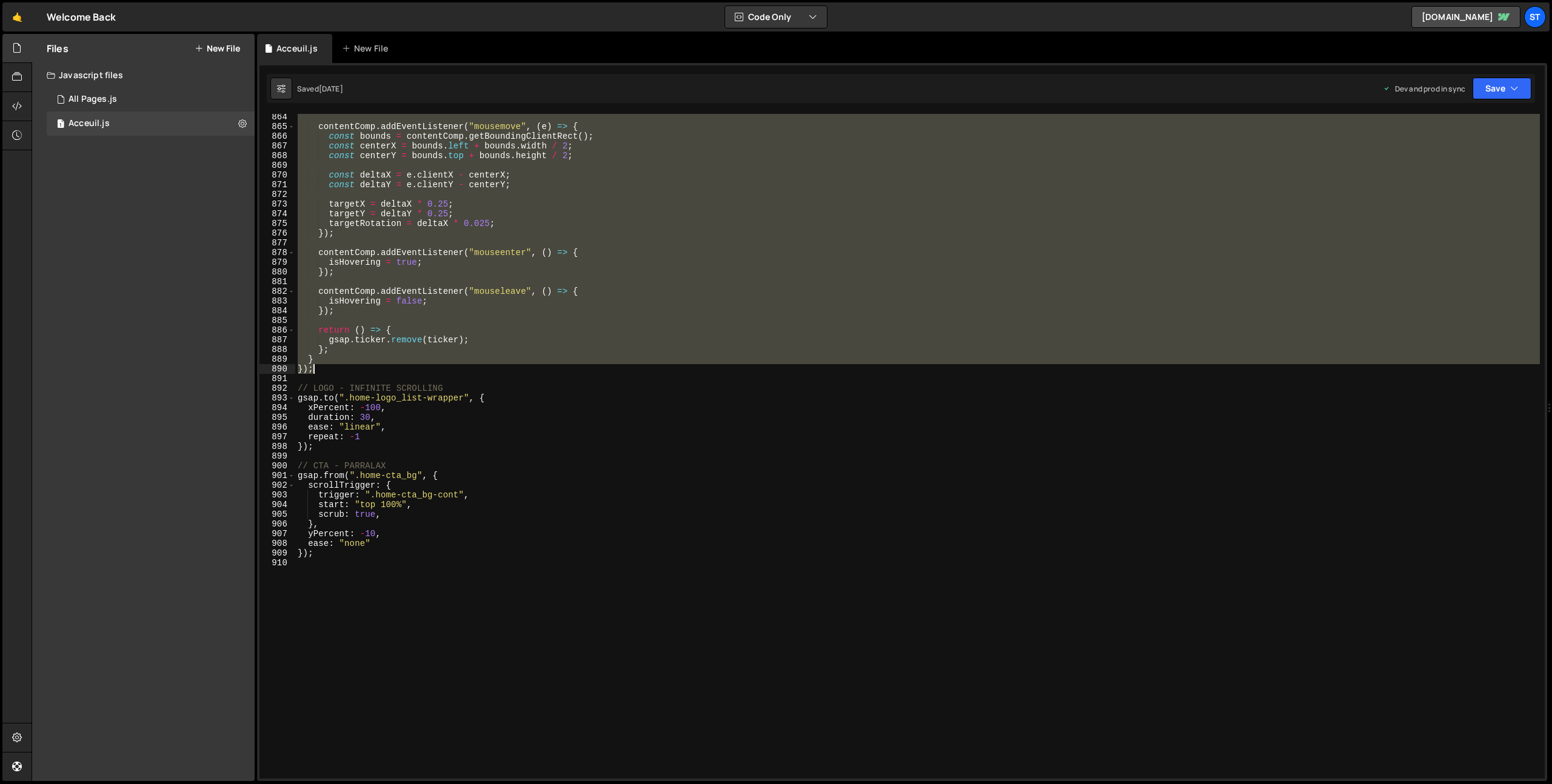
drag, startPoint x: 300, startPoint y: 616, endPoint x: 374, endPoint y: 367, distance: 259.8
click at [374, 367] on div "contentComp . addEventListener ( "mousemove" , ( e ) => { const bounds = conten…" at bounding box center [917, 454] width 1245 height 684
type textarea "} });"
click at [19, 20] on link "🤙" at bounding box center [17, 17] width 29 height 29
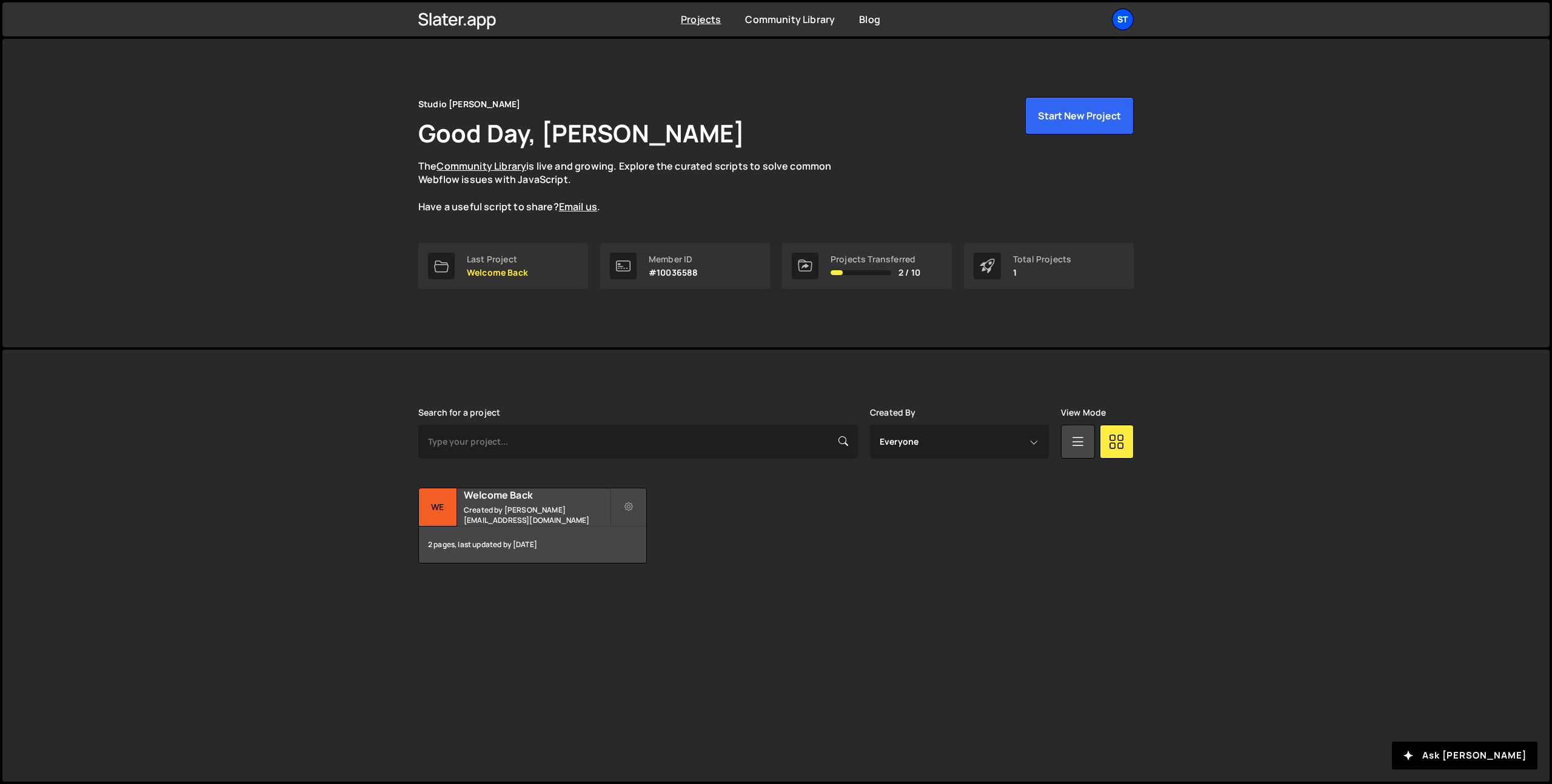
click at [1130, 17] on div "St" at bounding box center [1123, 19] width 22 height 22
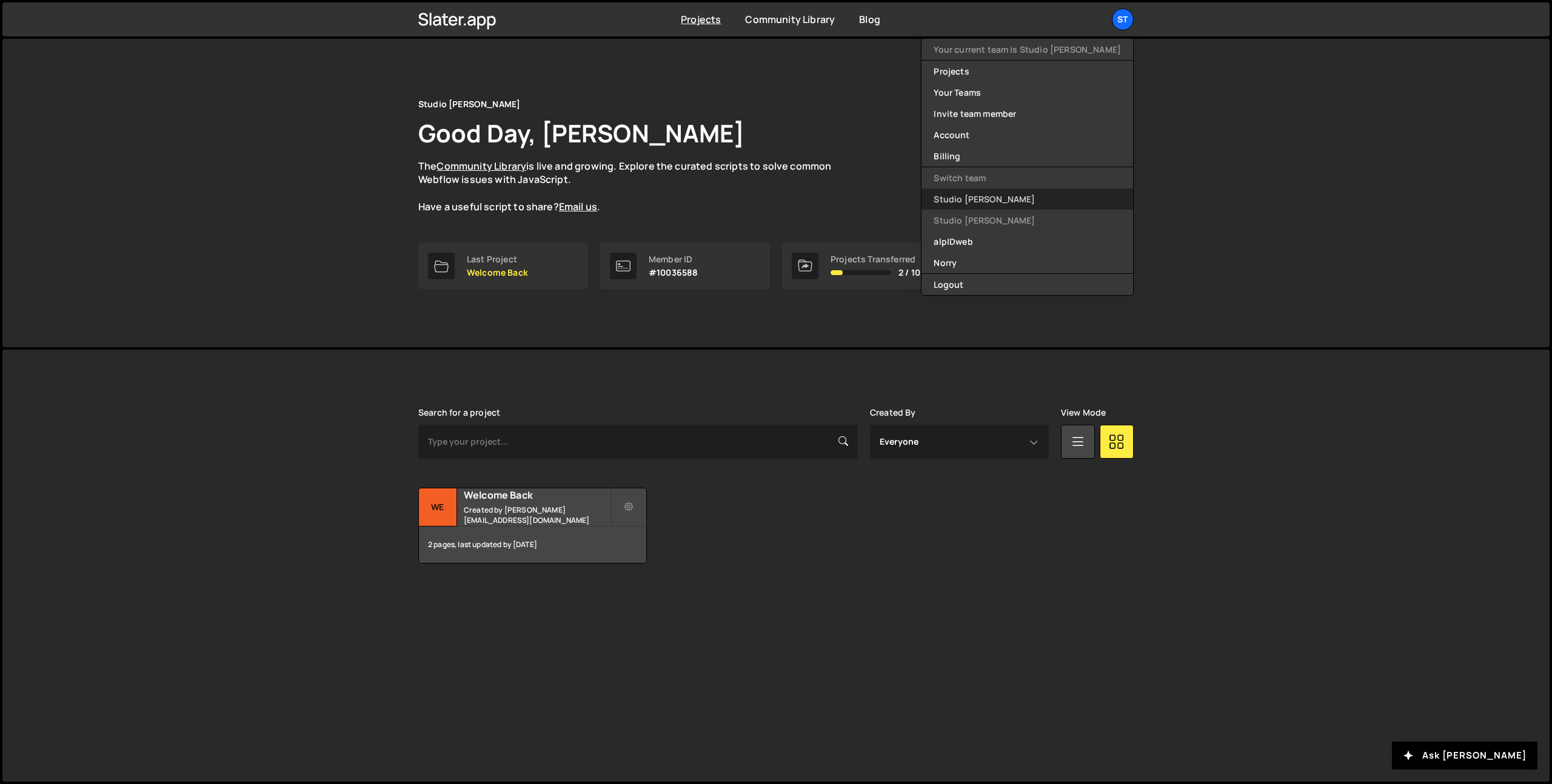
click at [1053, 193] on link "Studio [PERSON_NAME]" at bounding box center [1027, 198] width 212 height 21
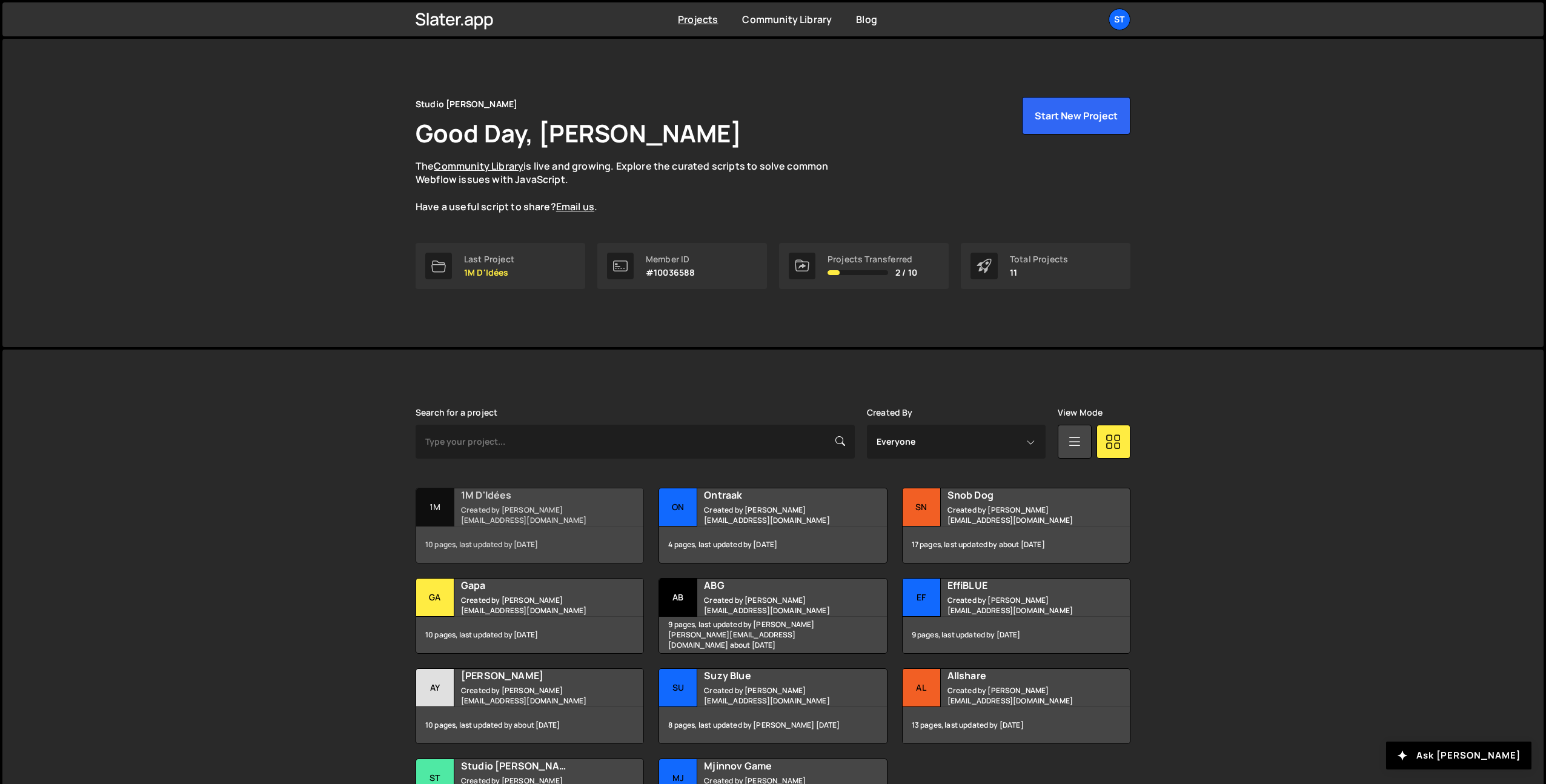
scroll to position [28, 0]
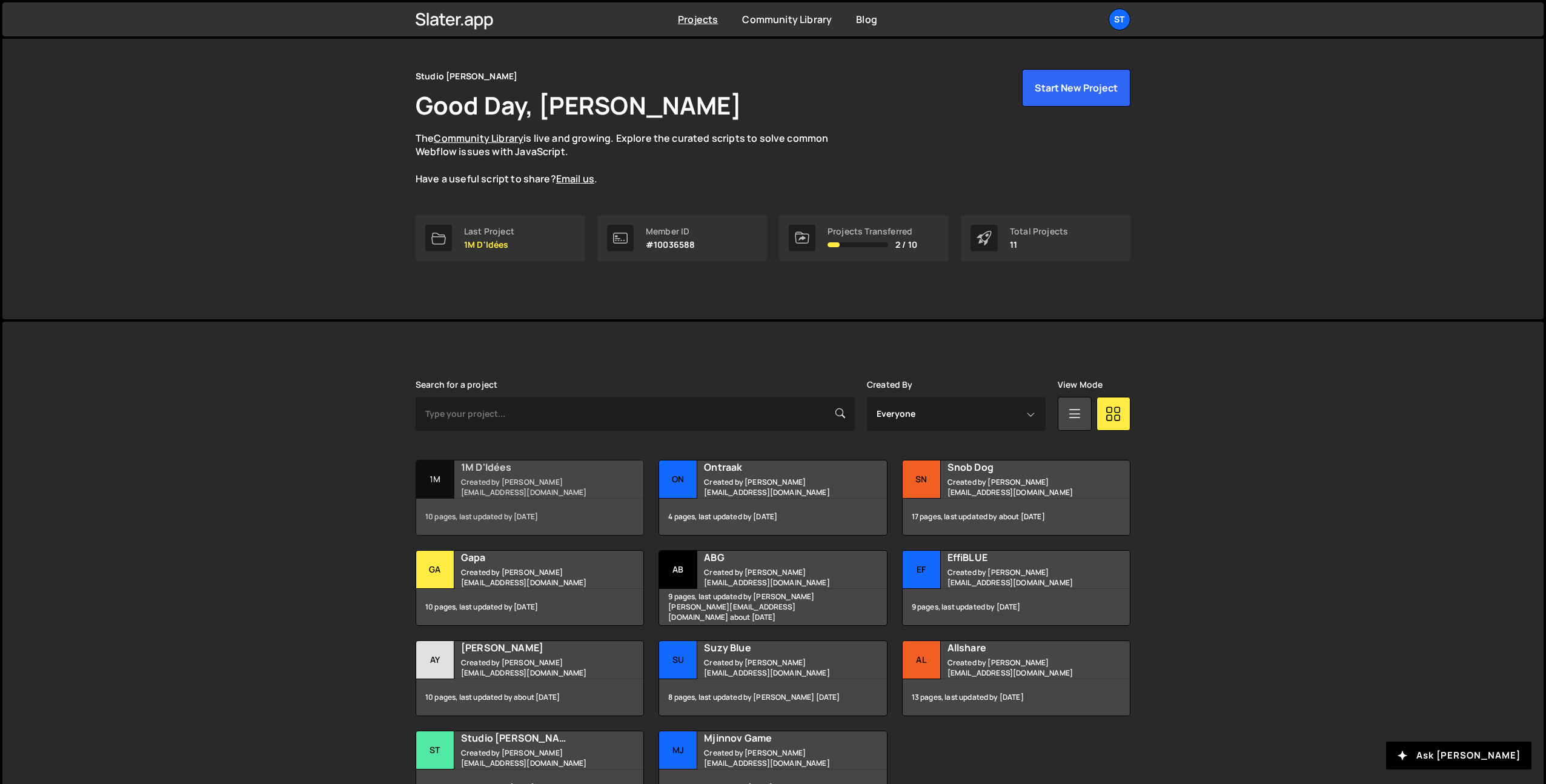
click at [543, 480] on div "1M D'Idées Created by [PERSON_NAME][EMAIL_ADDRESS][DOMAIN_NAME]" at bounding box center [529, 479] width 227 height 38
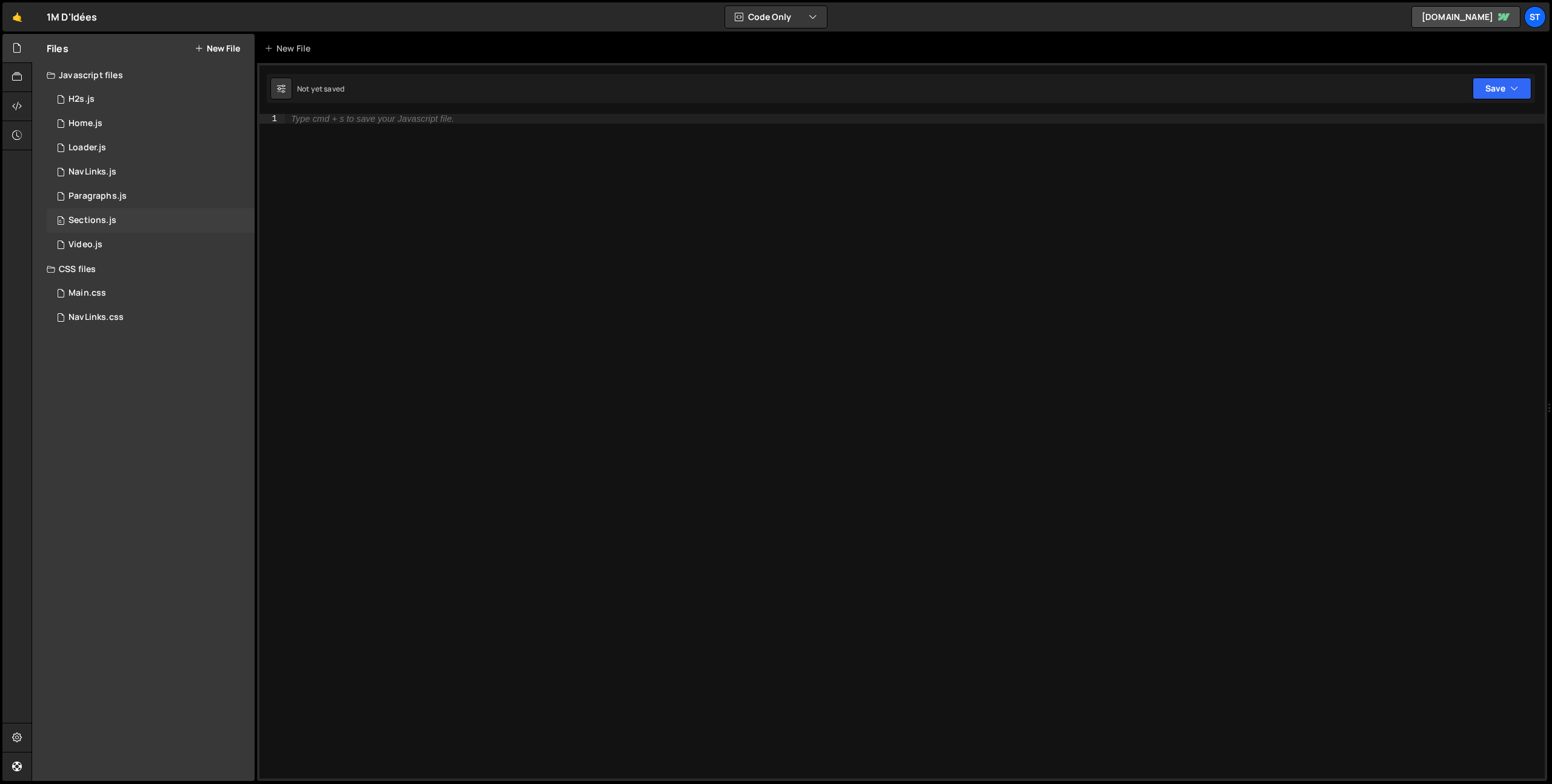
click at [124, 210] on div "0 Sections.js 0" at bounding box center [150, 220] width 208 height 24
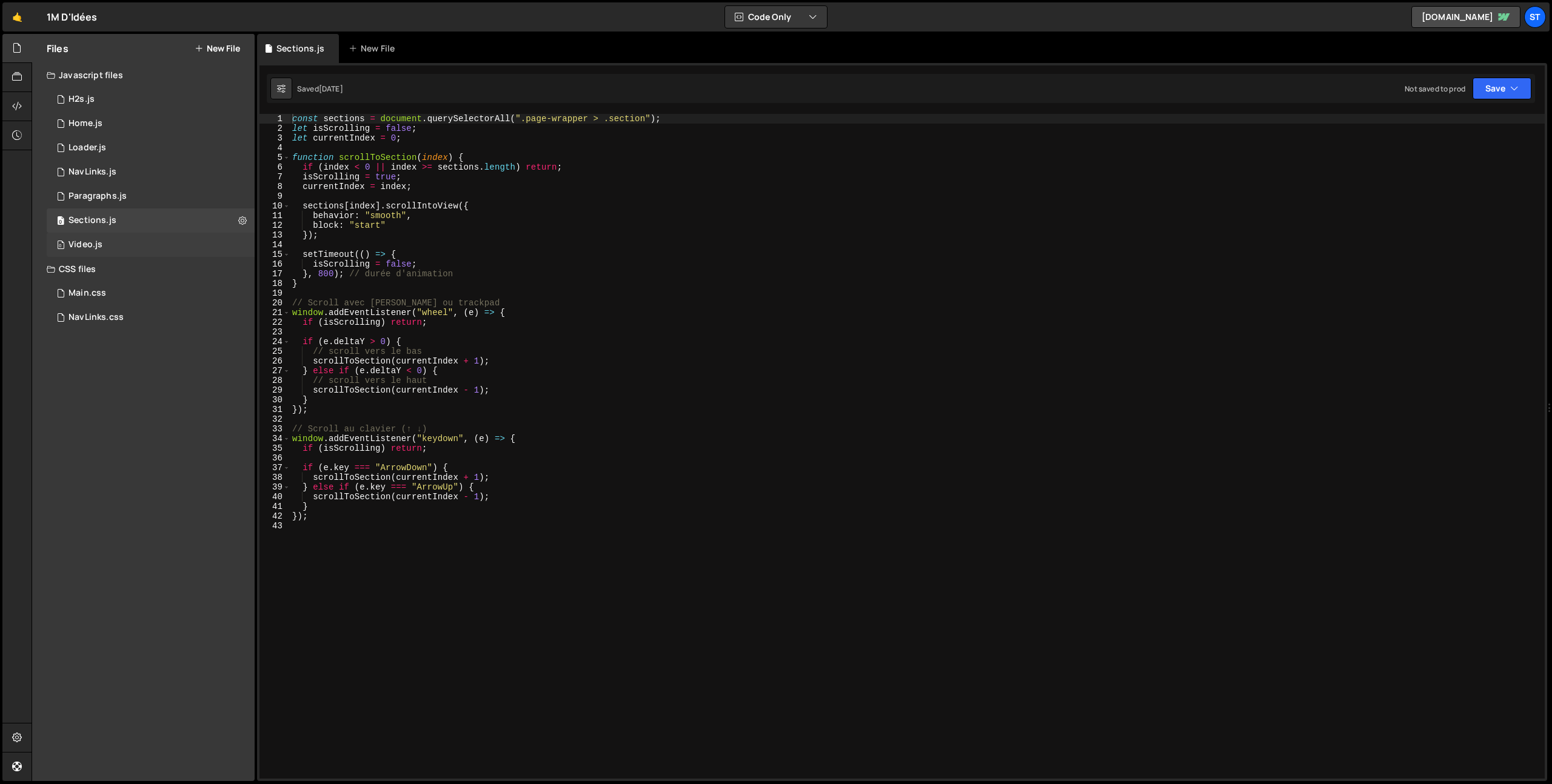
click at [131, 242] on div "0 Video.js 0" at bounding box center [150, 244] width 208 height 24
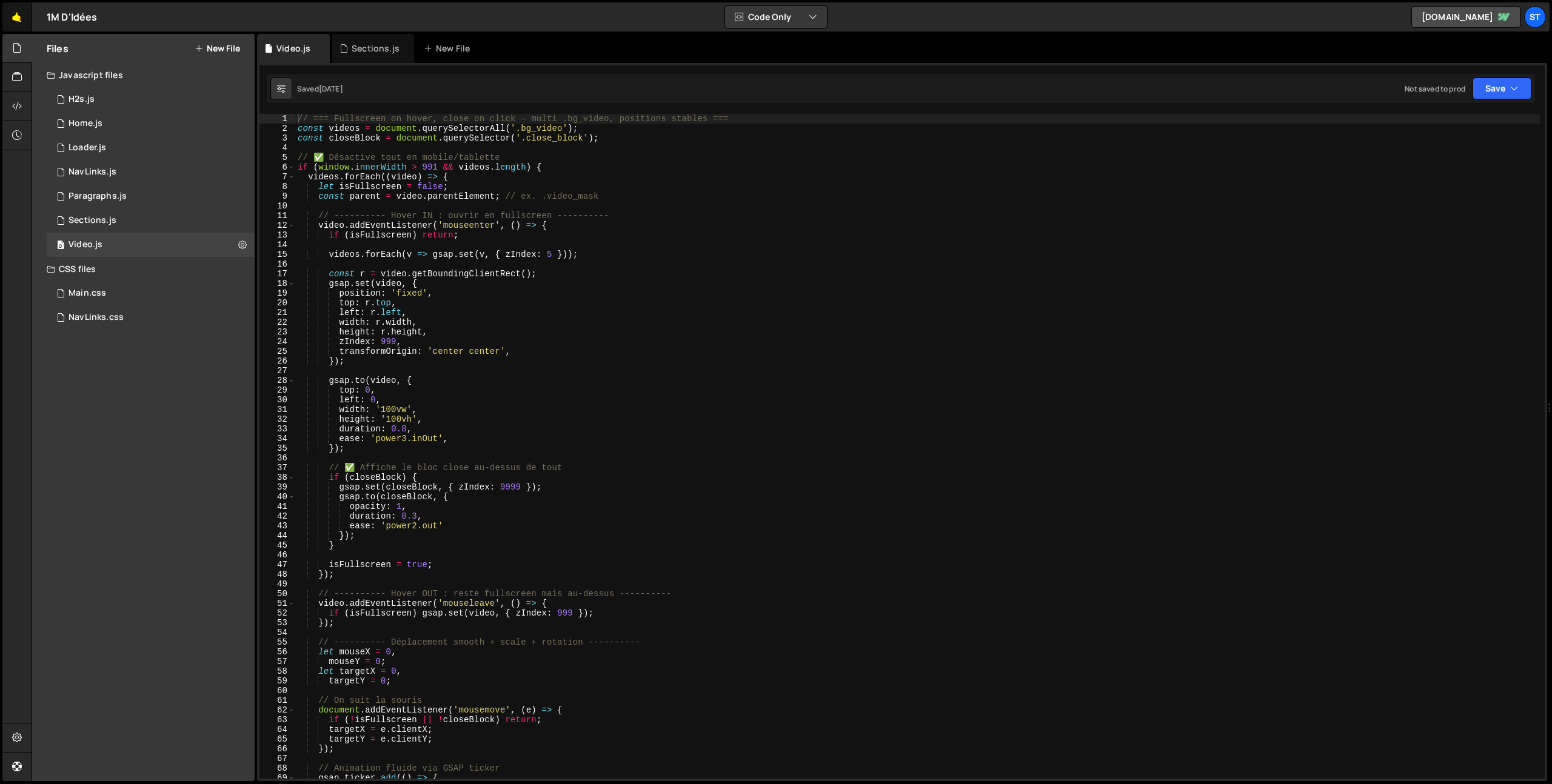
click at [10, 19] on link "🤙" at bounding box center [17, 17] width 29 height 29
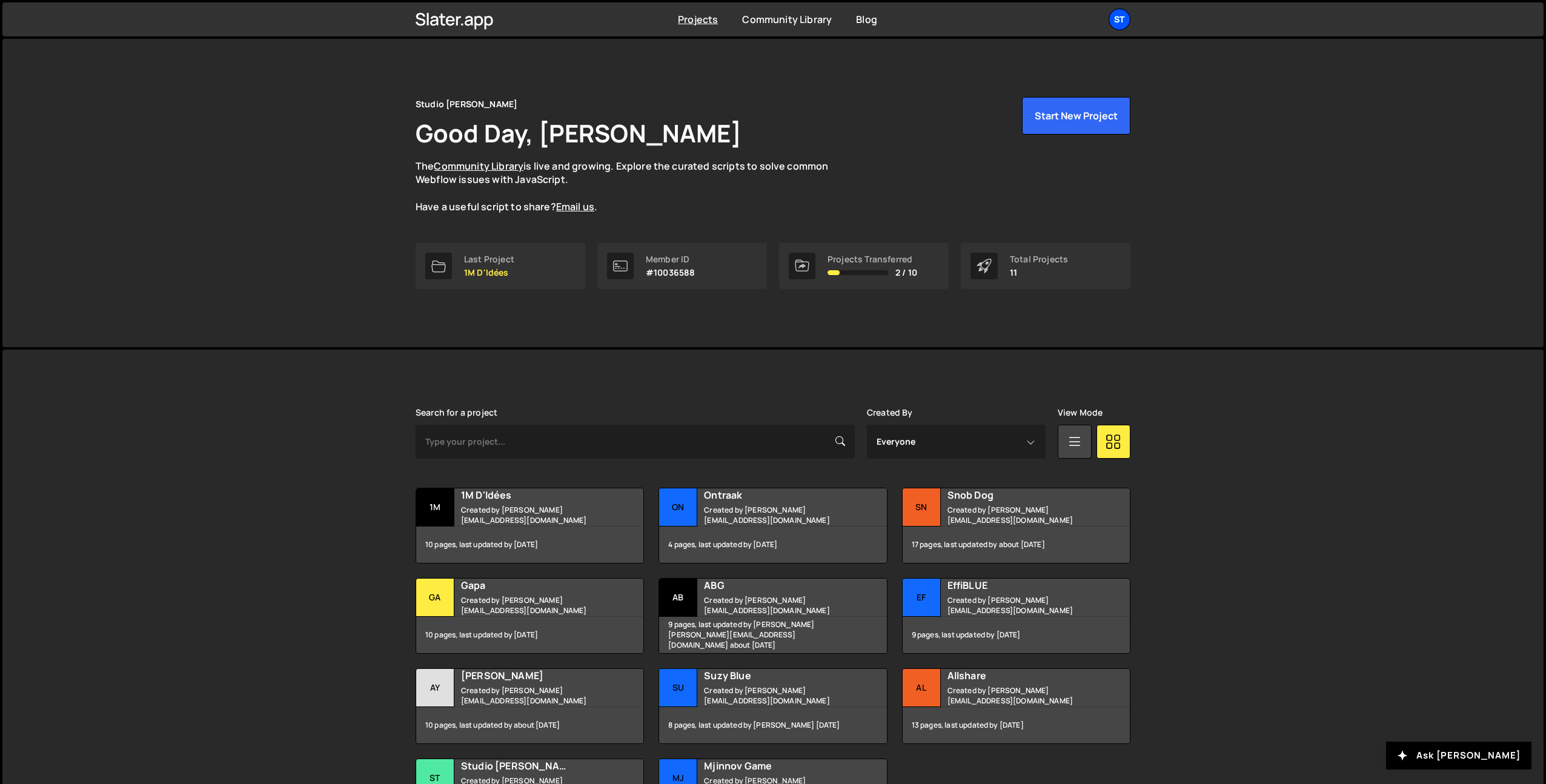
click at [1121, 17] on div "St" at bounding box center [1120, 19] width 22 height 22
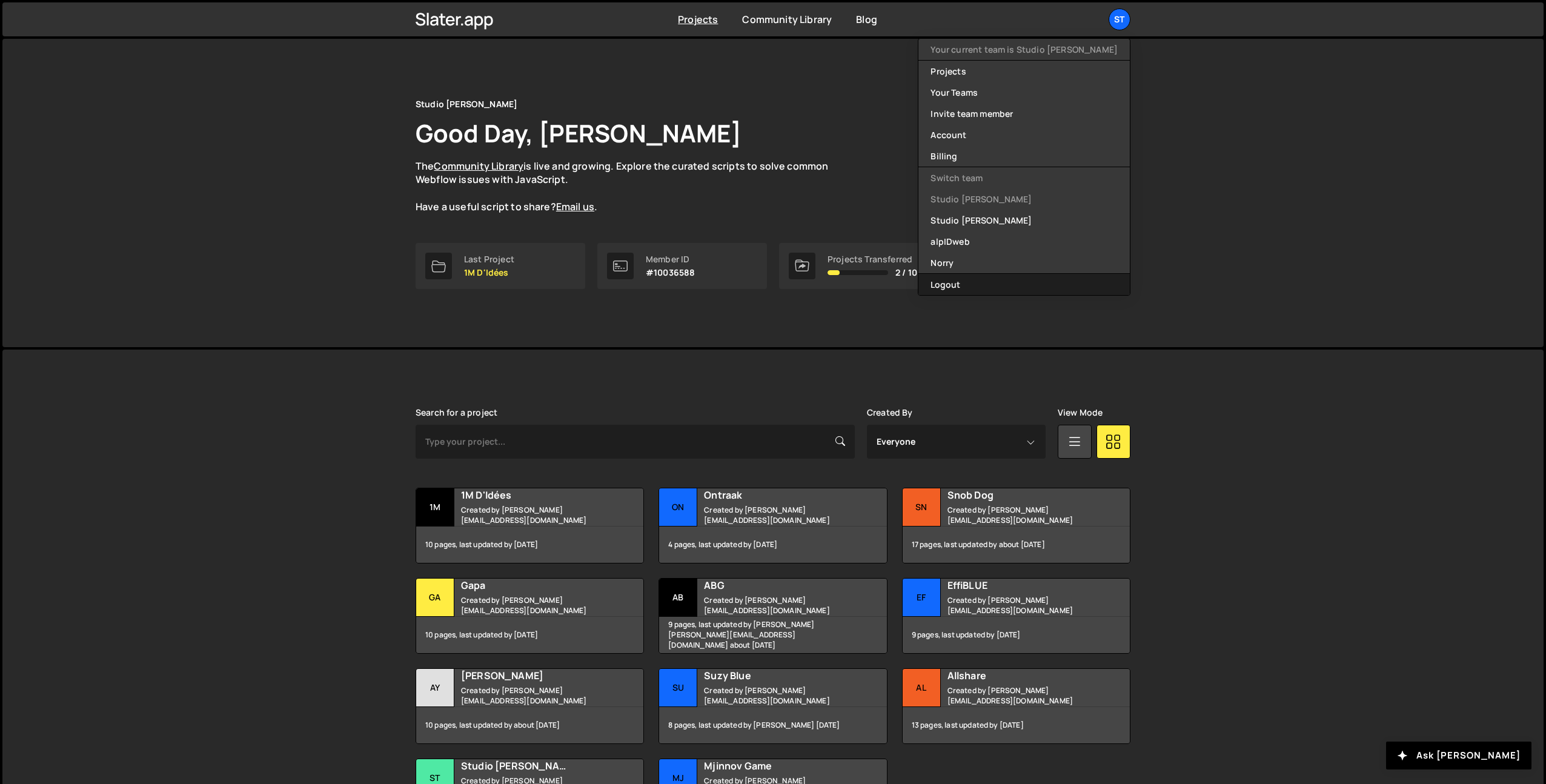
click at [1019, 279] on button "Logout" at bounding box center [1024, 284] width 211 height 21
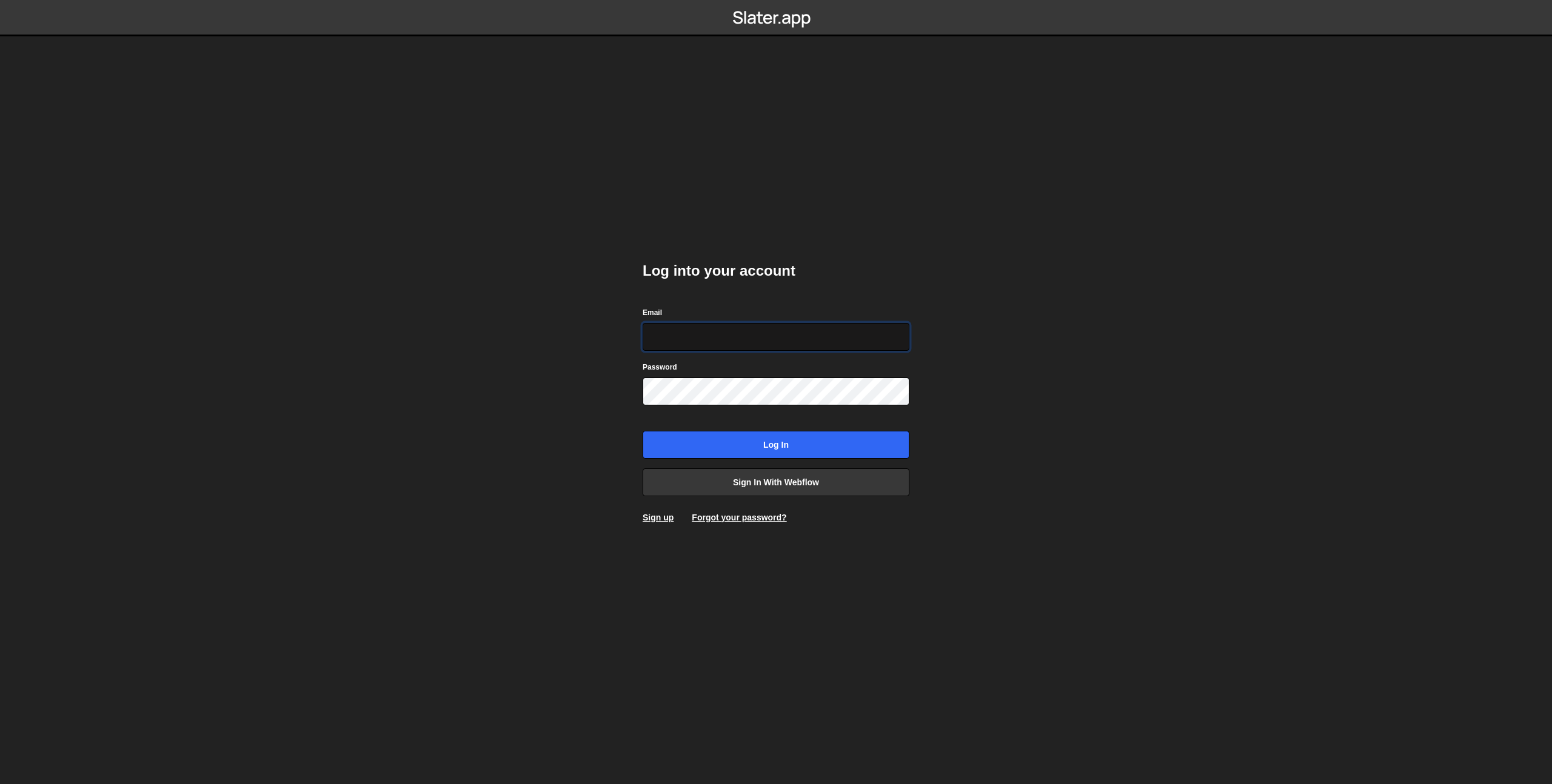
type input "[EMAIL_ADDRESS][DOMAIN_NAME]"
click at [780, 448] on input "Log in" at bounding box center [775, 444] width 266 height 28
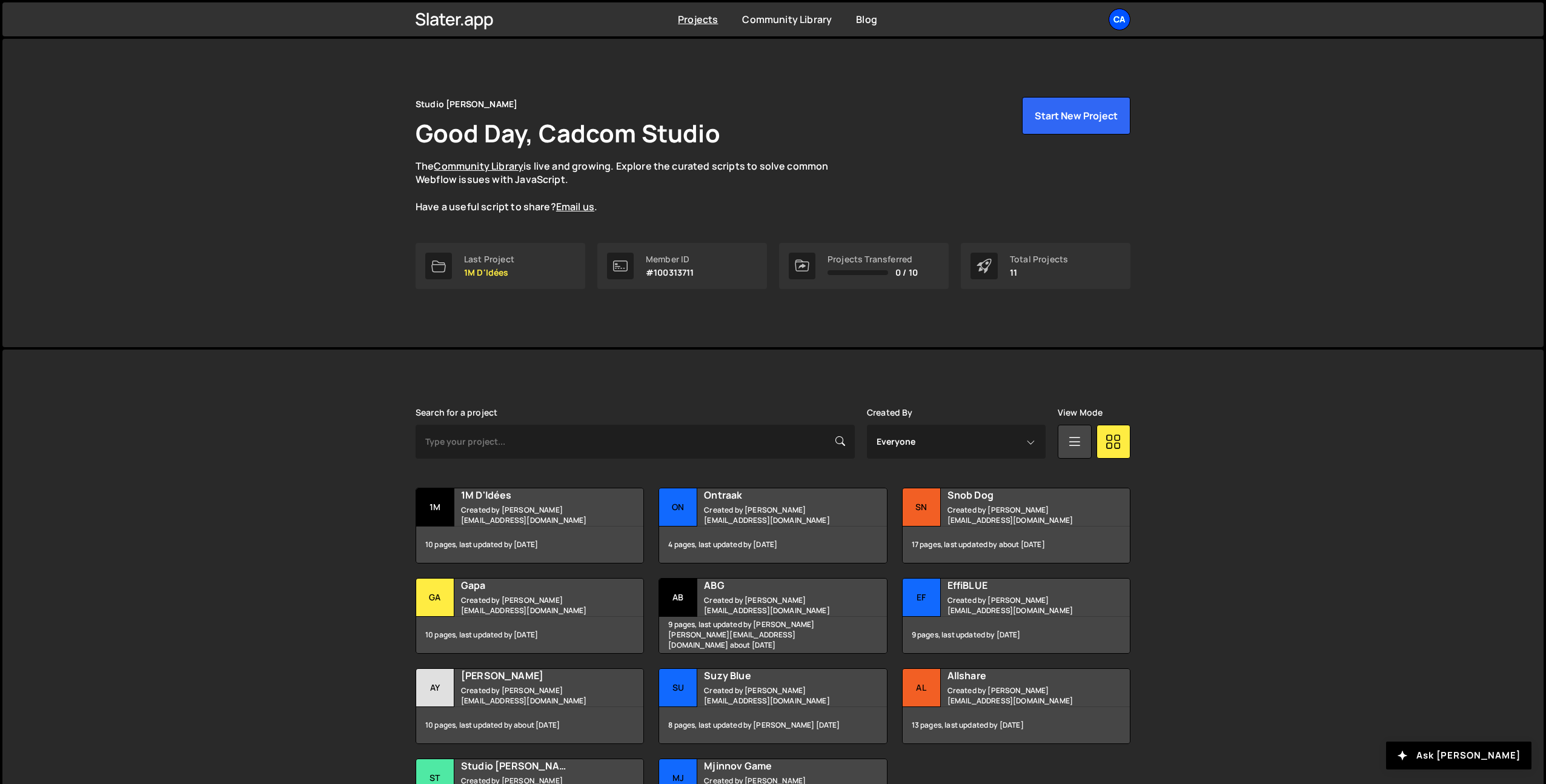
click at [1117, 17] on div "Ca" at bounding box center [1120, 19] width 22 height 22
click at [1101, 17] on ul "Ca Projects Your Teams Invite team member Account Billing Logout" at bounding box center [1091, 19] width 79 height 22
click at [1105, 21] on ul "Ca Projects Your Teams Invite team member Account Billing Logout" at bounding box center [1091, 19] width 79 height 22
click at [1112, 22] on div "Ca" at bounding box center [1120, 19] width 22 height 22
click at [1000, 153] on button "Logout" at bounding box center [1054, 155] width 151 height 21
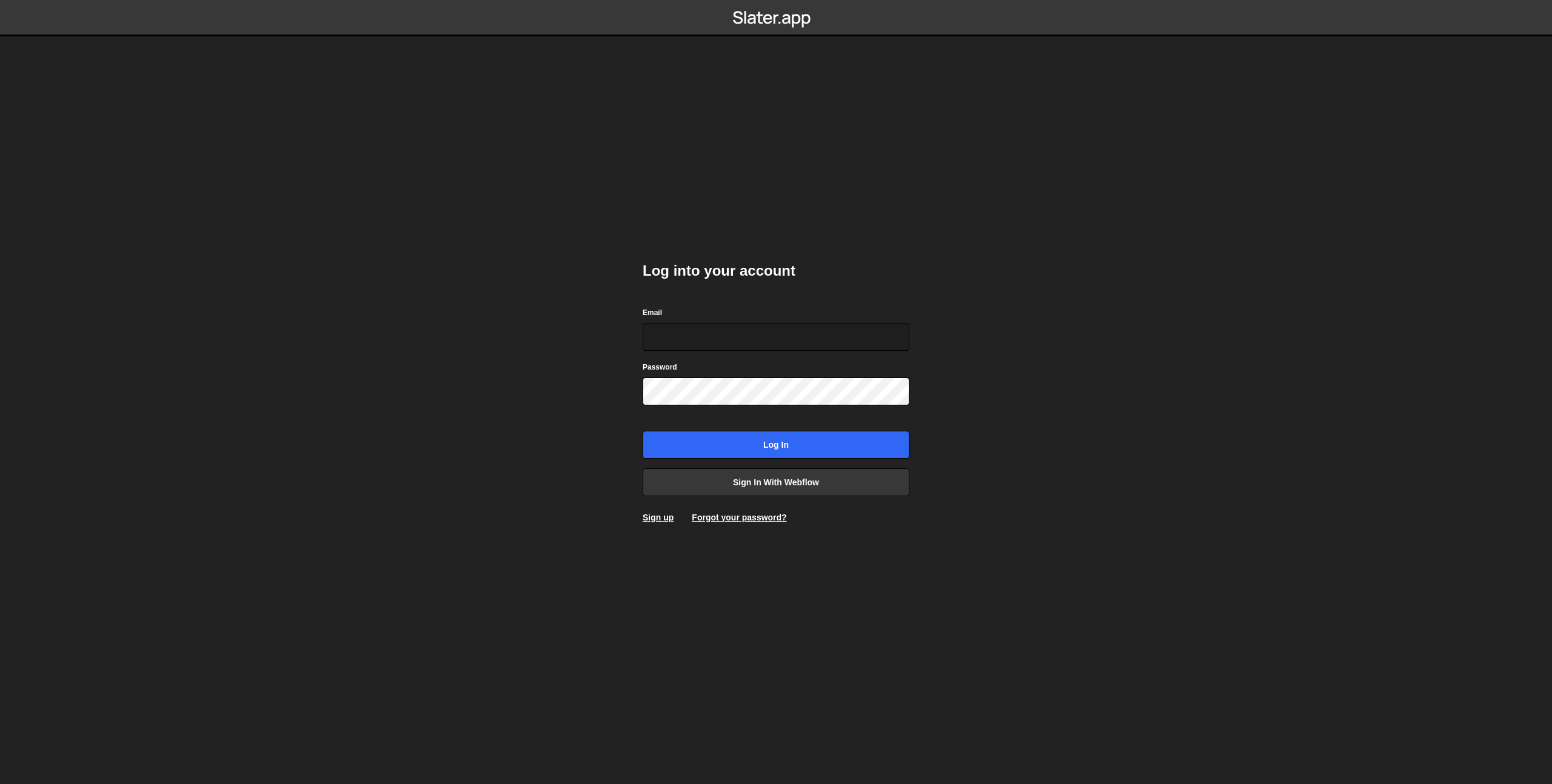
type input "prod-web@cadcom.fr"
click at [771, 443] on input "Log in" at bounding box center [775, 444] width 266 height 28
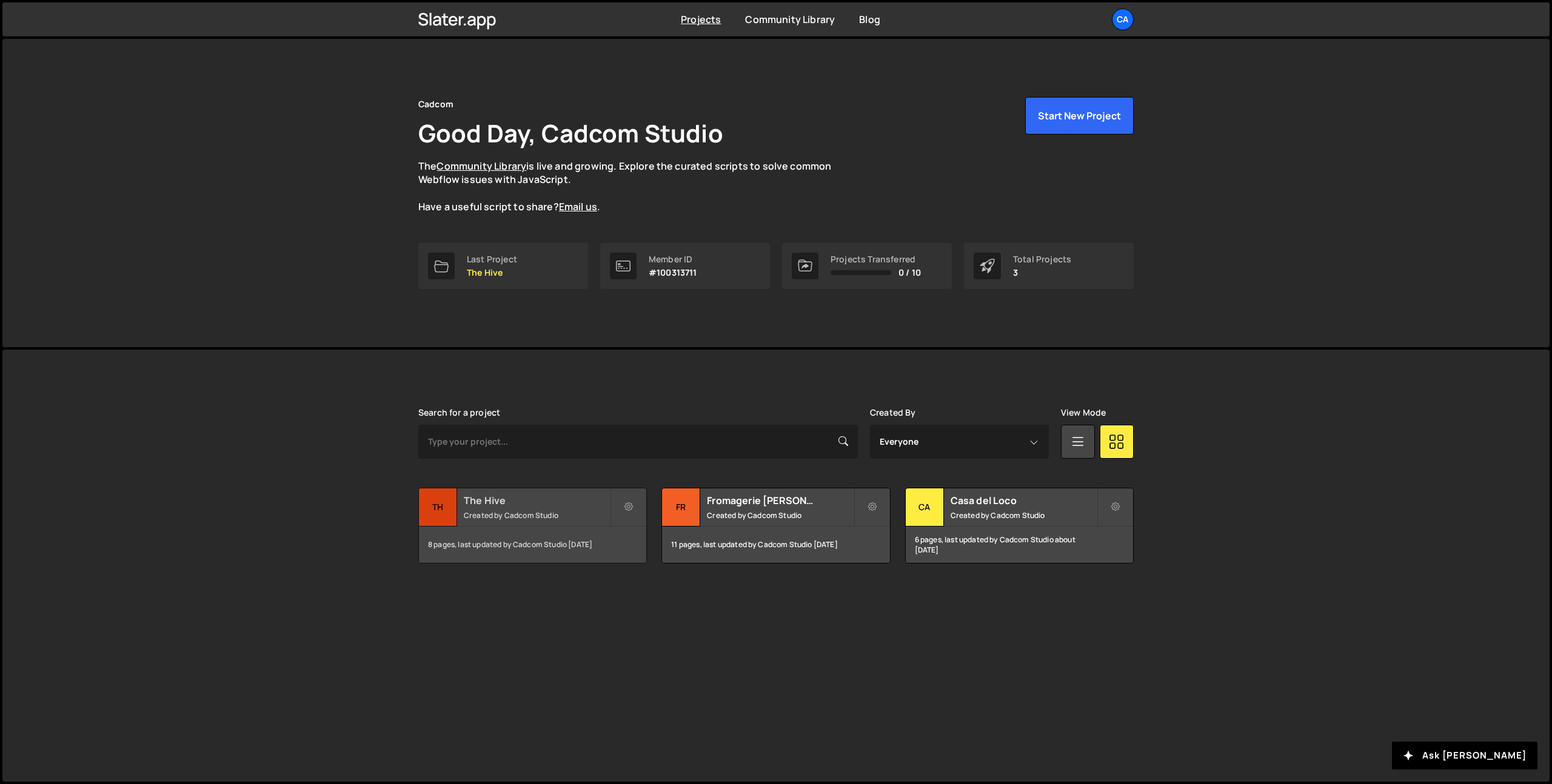
click at [512, 511] on small "Created by Cadcom Studio" at bounding box center [537, 515] width 146 height 10
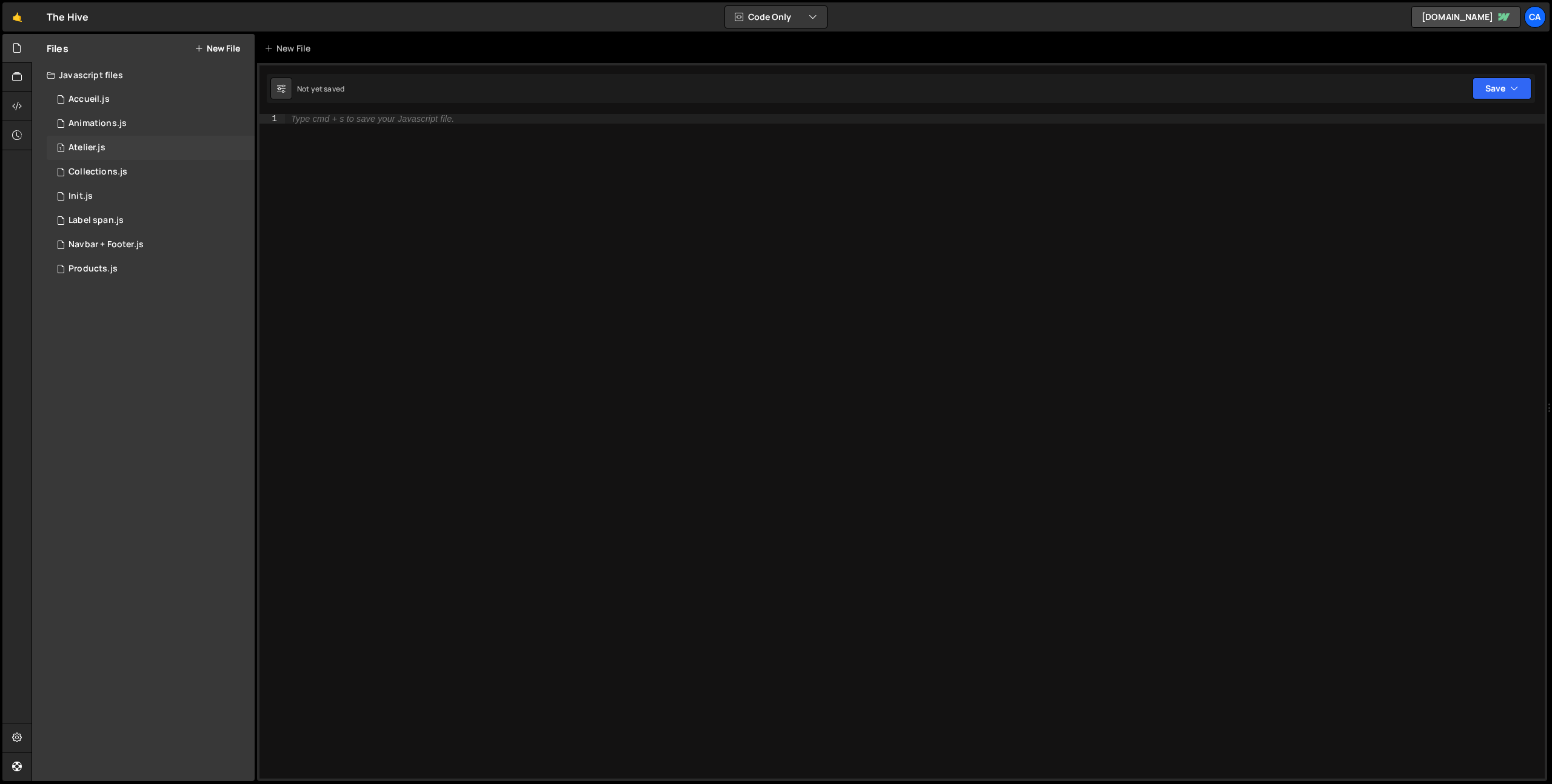
click at [146, 142] on div "1 Atelier.js 0" at bounding box center [150, 147] width 208 height 24
click at [333, 126] on div at bounding box center [914, 456] width 1259 height 684
click at [333, 123] on div at bounding box center [914, 456] width 1259 height 684
paste textarea "});"
type textarea "});"
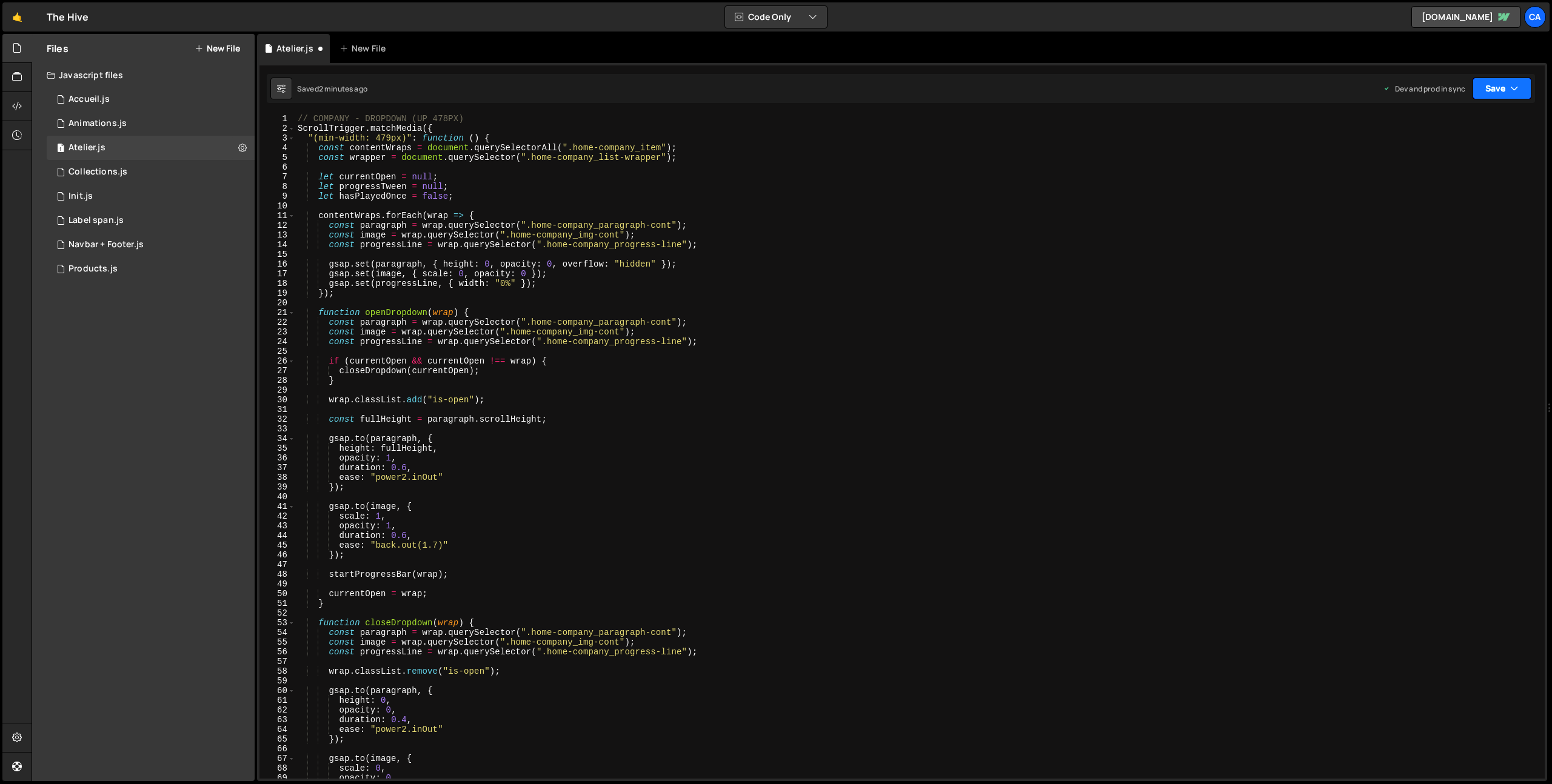
click at [1504, 92] on button "Save" at bounding box center [1502, 88] width 59 height 22
click at [1439, 172] on div "2 minutes ago" at bounding box center [1442, 170] width 47 height 10
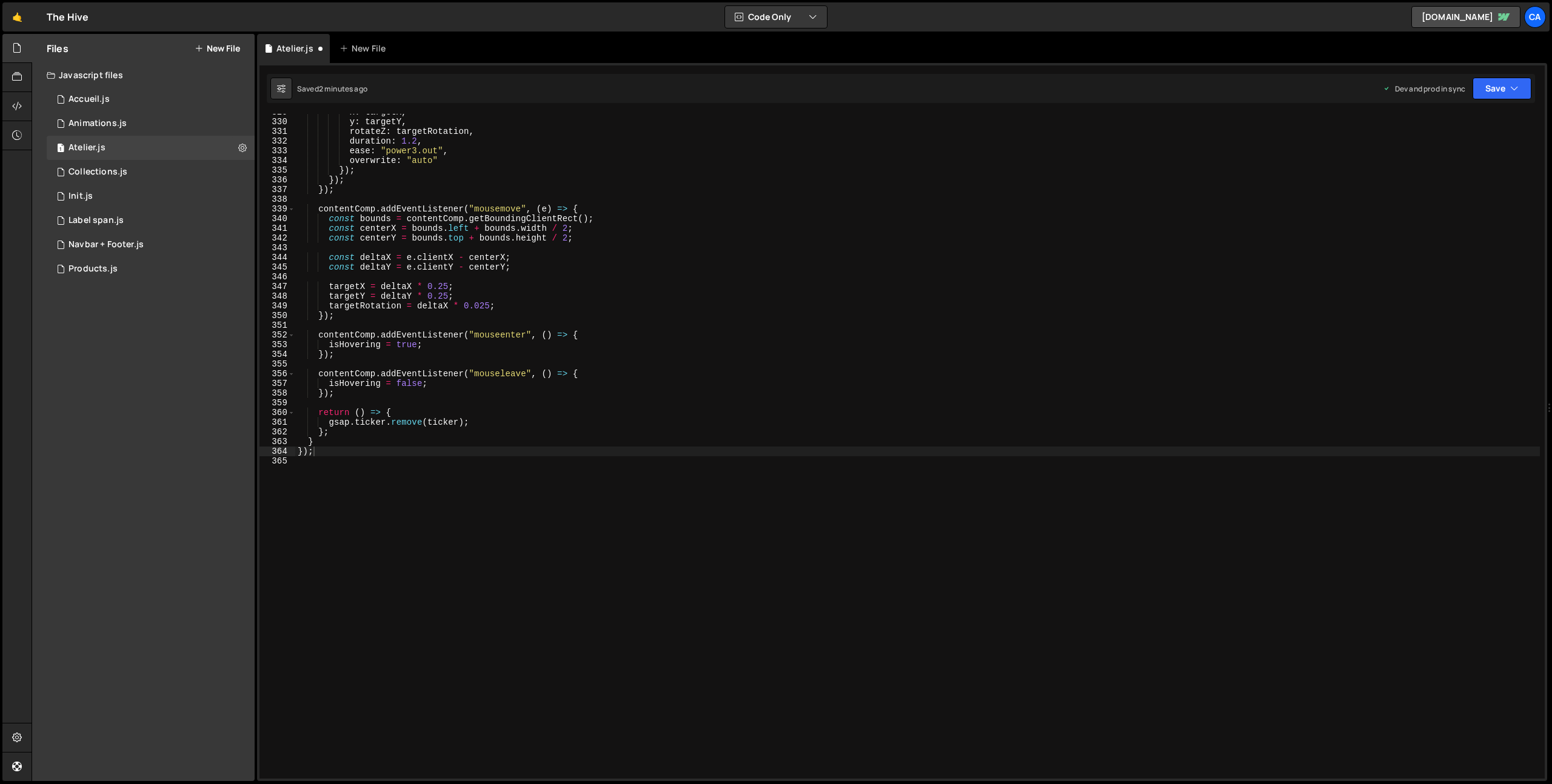
scroll to position [3186, 0]
